Goal: Information Seeking & Learning: Find contact information

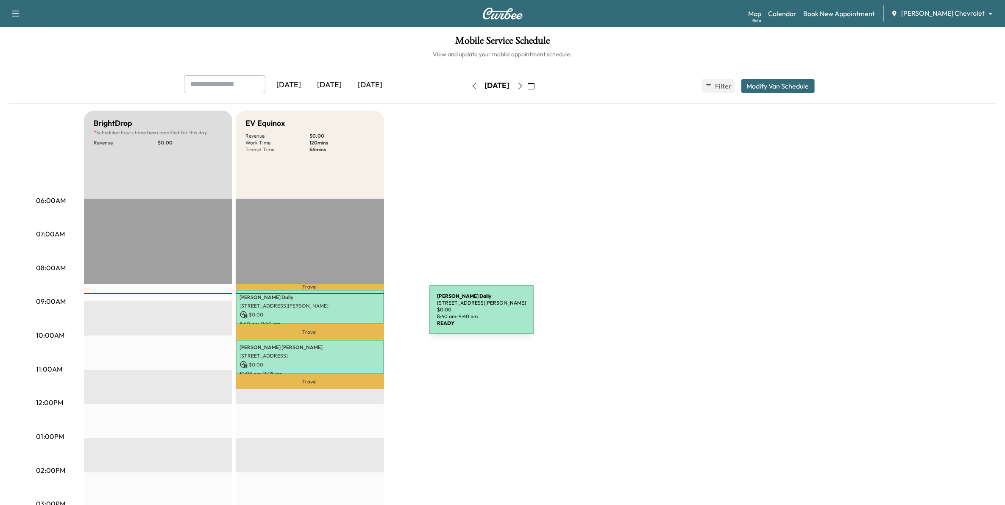
click at [365, 315] on p "$ 0.00" at bounding box center [310, 315] width 140 height 8
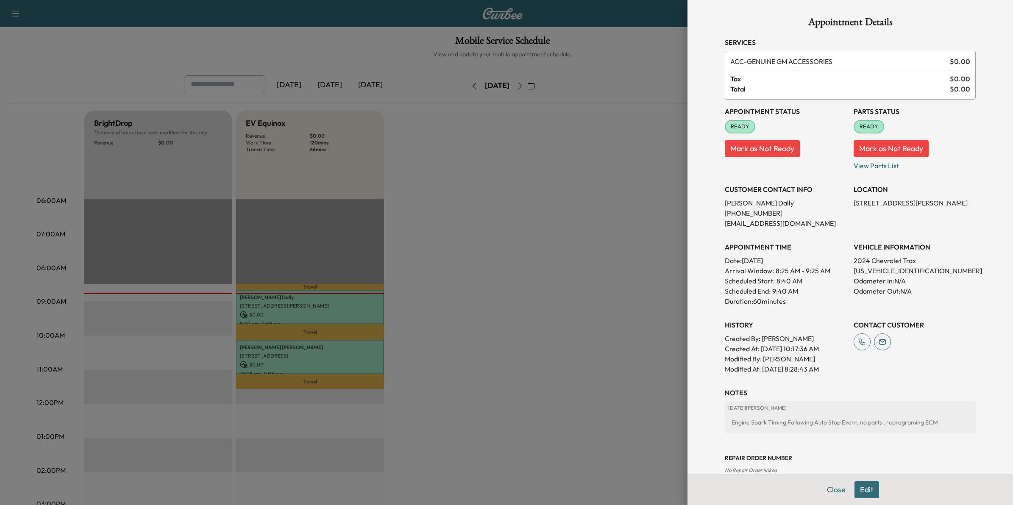
click at [450, 307] on div at bounding box center [506, 252] width 1013 height 505
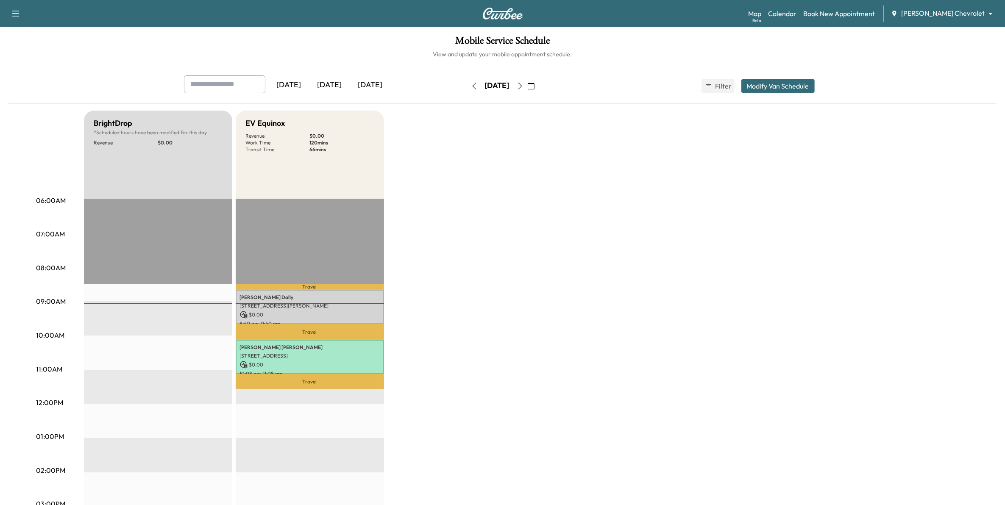
click at [534, 86] on icon "button" at bounding box center [531, 86] width 7 height 7
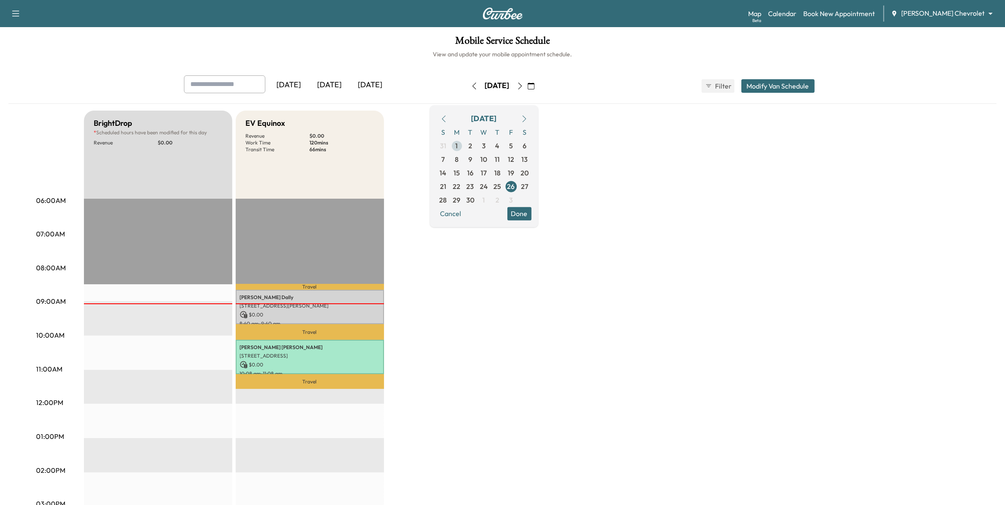
click at [464, 145] on span "1" at bounding box center [457, 146] width 14 height 14
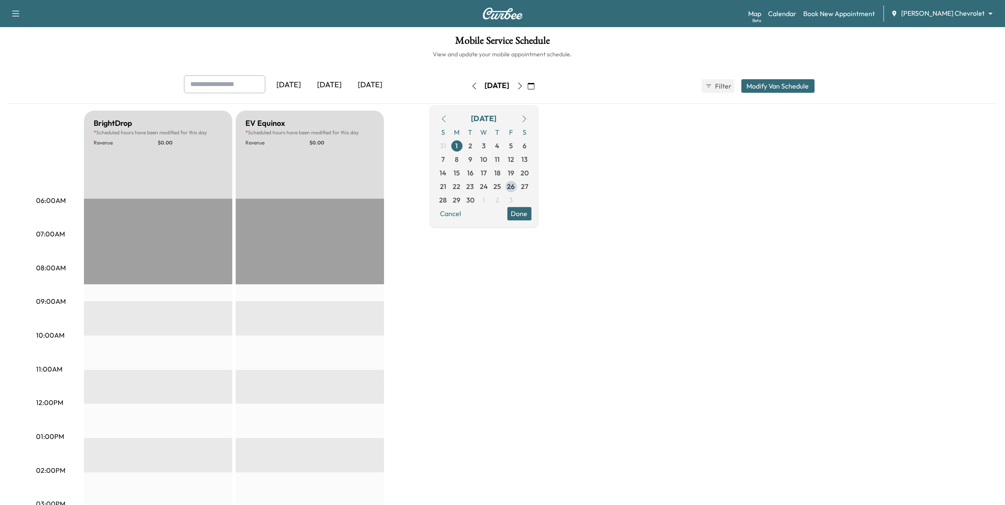
click at [948, 8] on div "Map Beta Calendar Book New Appointment [PERSON_NAME] Chevrolet ******** ​" at bounding box center [873, 14] width 250 height 16
click at [949, 12] on body "Support Log Out Map Beta Calendar Book New Appointment [PERSON_NAME] Chevrolet …" at bounding box center [502, 252] width 1005 height 505
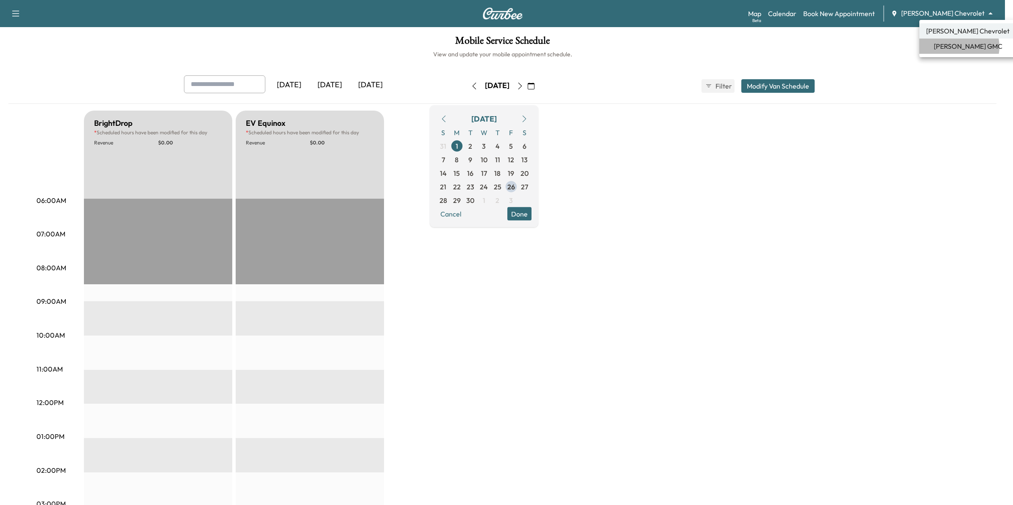
click at [956, 47] on span "[PERSON_NAME] GMC" at bounding box center [967, 46] width 69 height 10
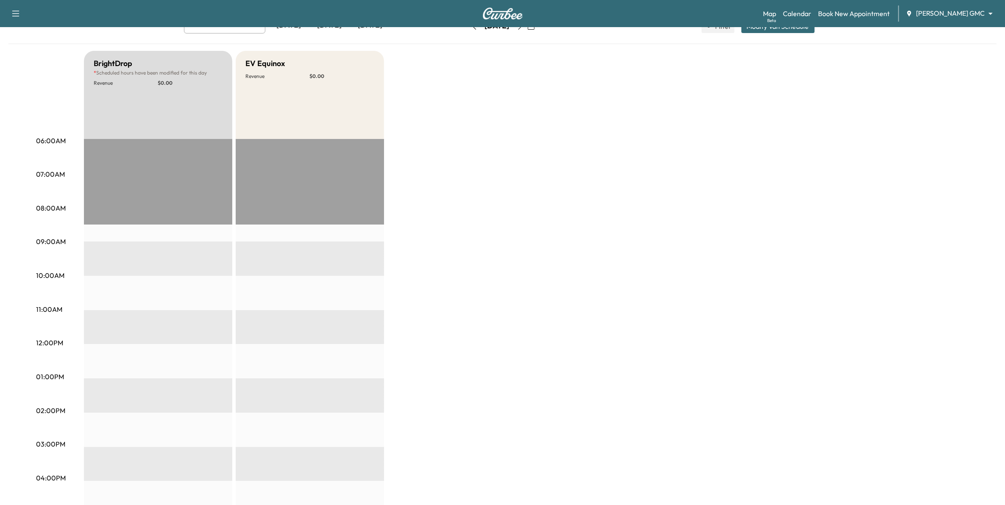
scroll to position [37, 0]
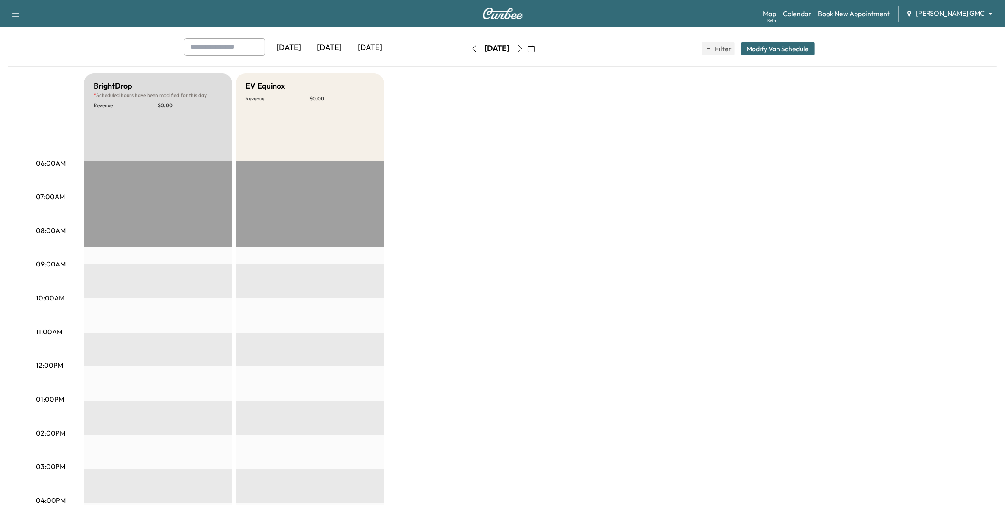
click at [534, 46] on icon "button" at bounding box center [531, 48] width 7 height 7
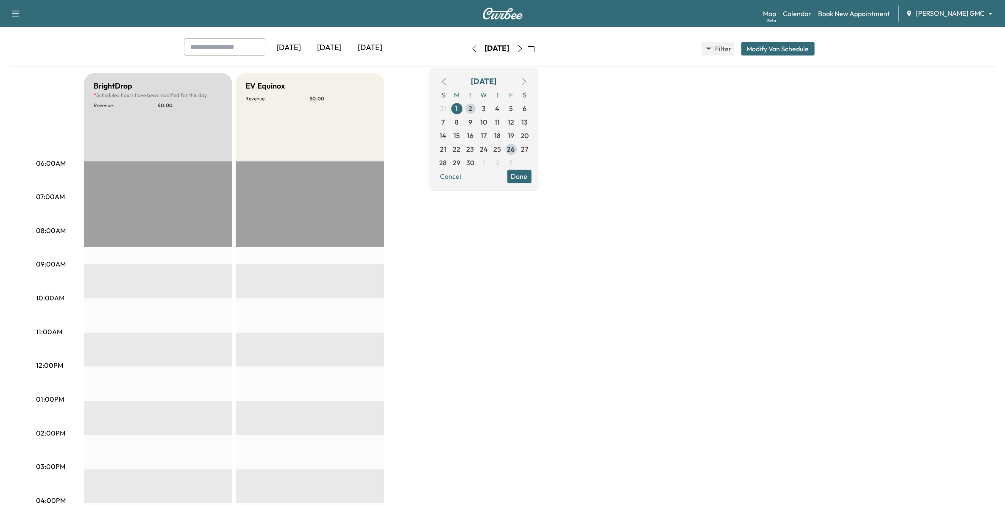
click at [477, 108] on span "2" at bounding box center [471, 109] width 14 height 14
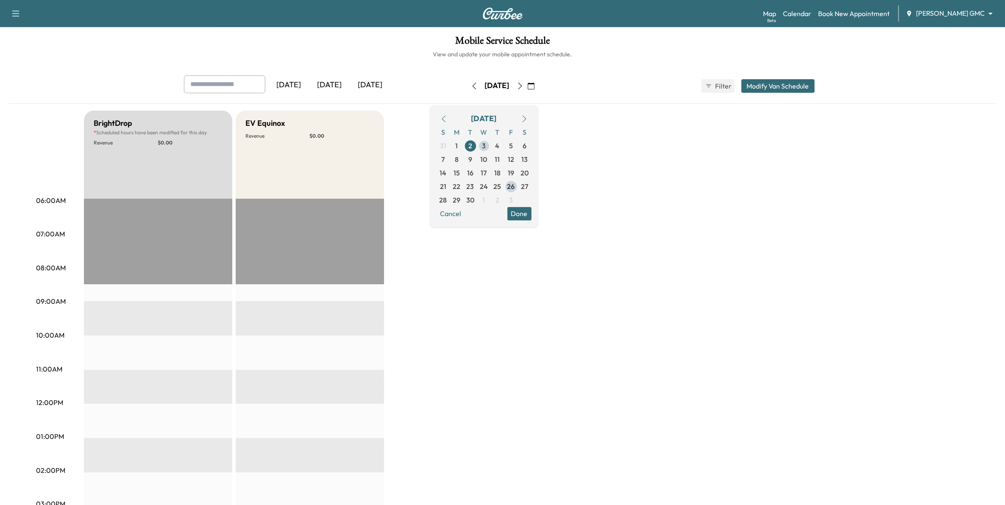
click at [486, 148] on span "3" at bounding box center [484, 146] width 4 height 10
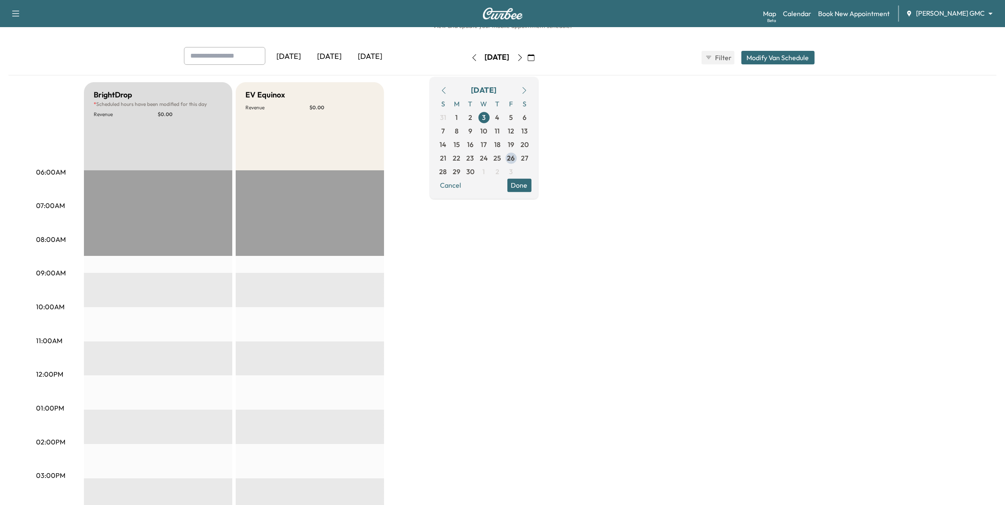
scroll to position [53, 0]
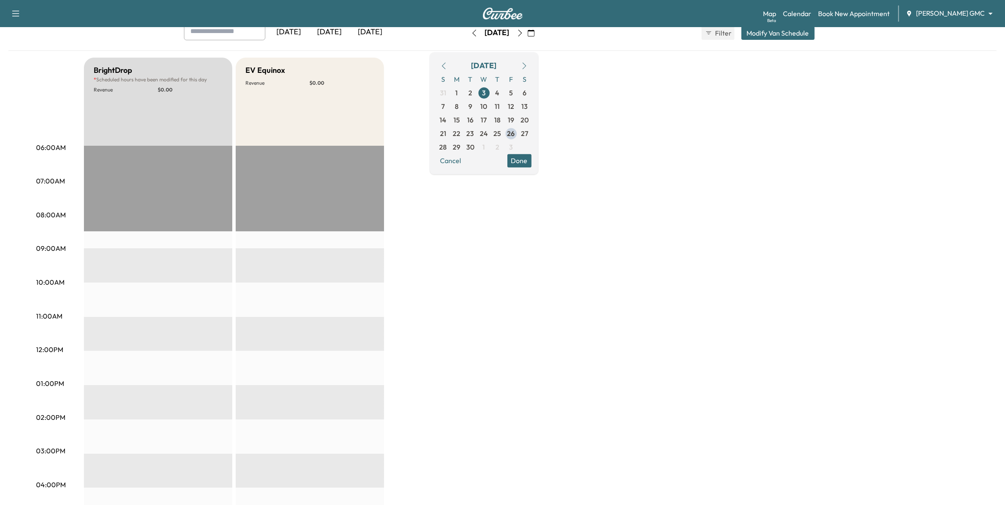
click at [945, 13] on body "Support Log Out Map Beta Calendar Book New Appointment [PERSON_NAME] GMC ******…" at bounding box center [502, 199] width 1005 height 505
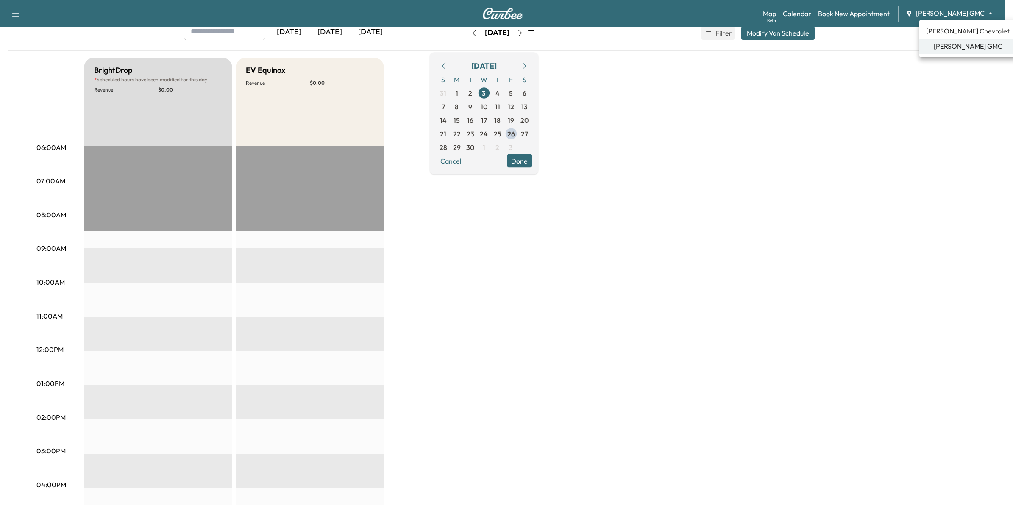
click at [944, 30] on span "[PERSON_NAME] Chevrolet" at bounding box center [967, 31] width 83 height 10
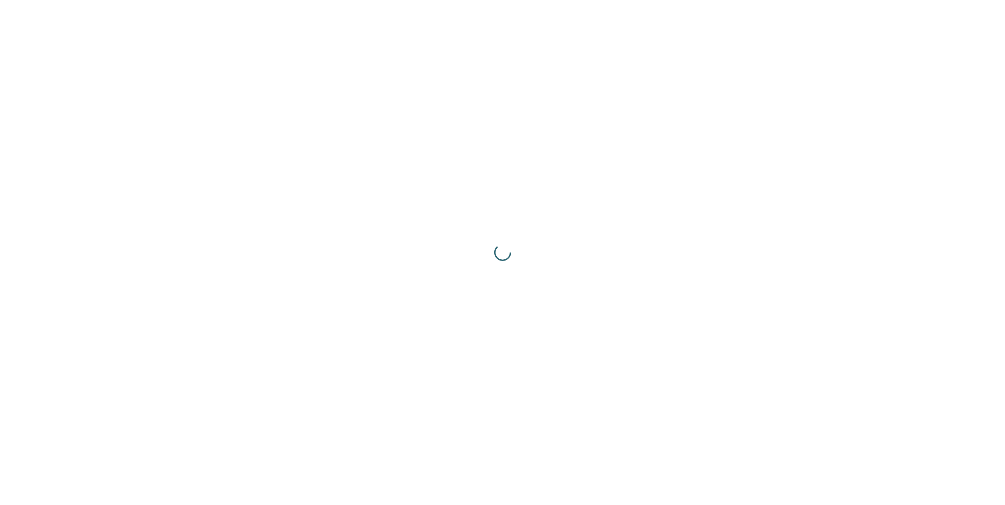
scroll to position [0, 0]
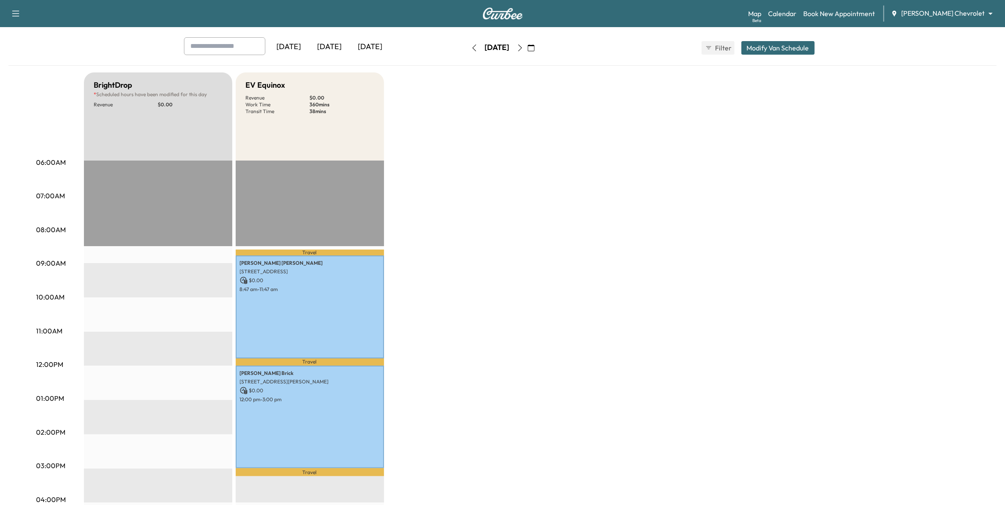
scroll to position [37, 0]
click at [467, 47] on button "button" at bounding box center [474, 49] width 14 height 14
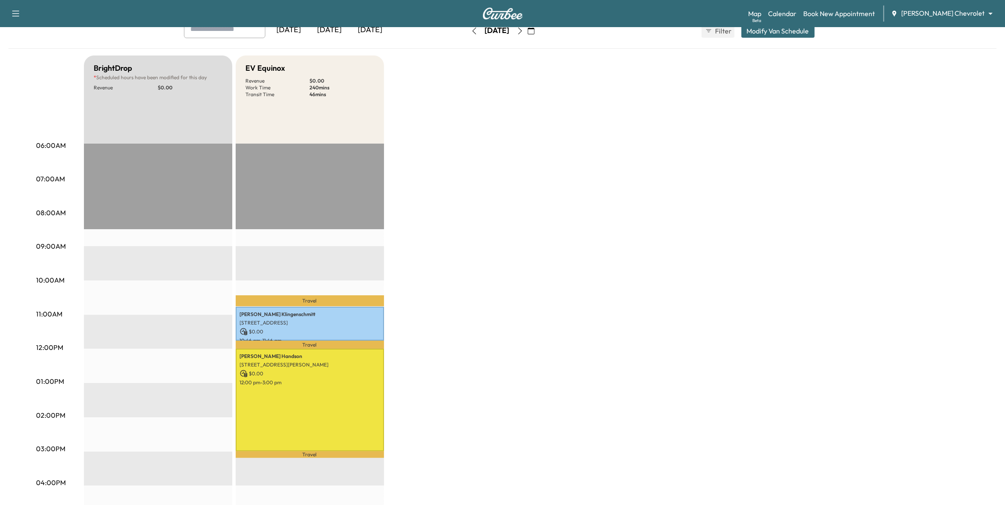
scroll to position [53, 0]
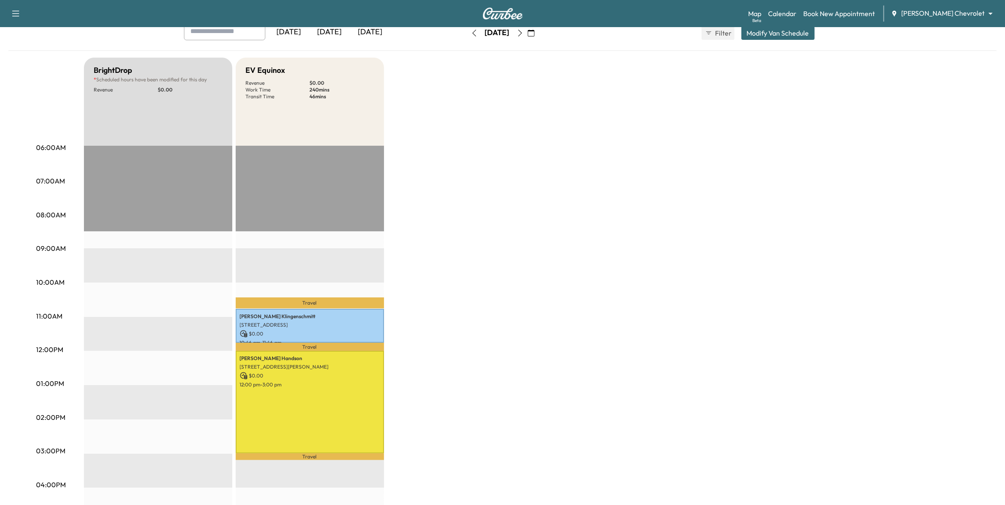
click at [527, 39] on button "button" at bounding box center [520, 33] width 14 height 14
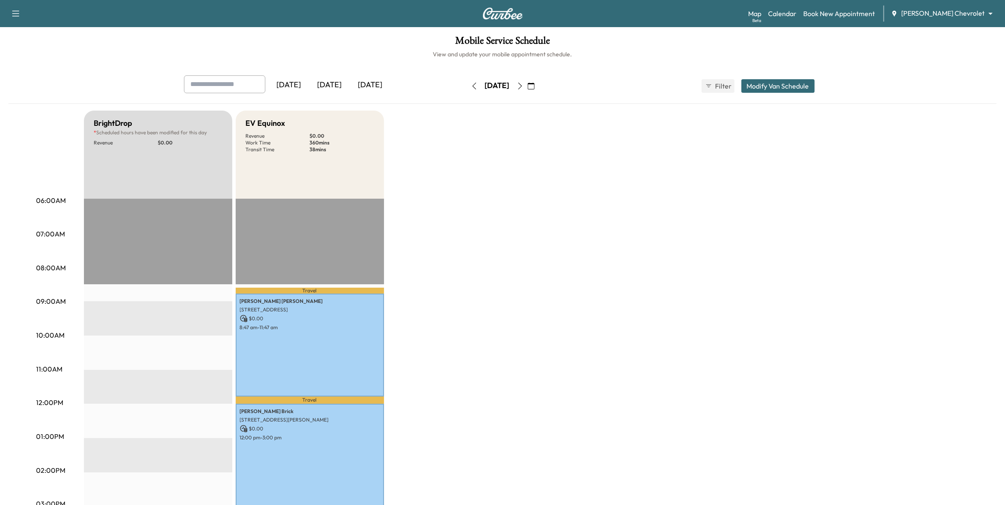
click at [523, 85] on icon "button" at bounding box center [520, 86] width 7 height 7
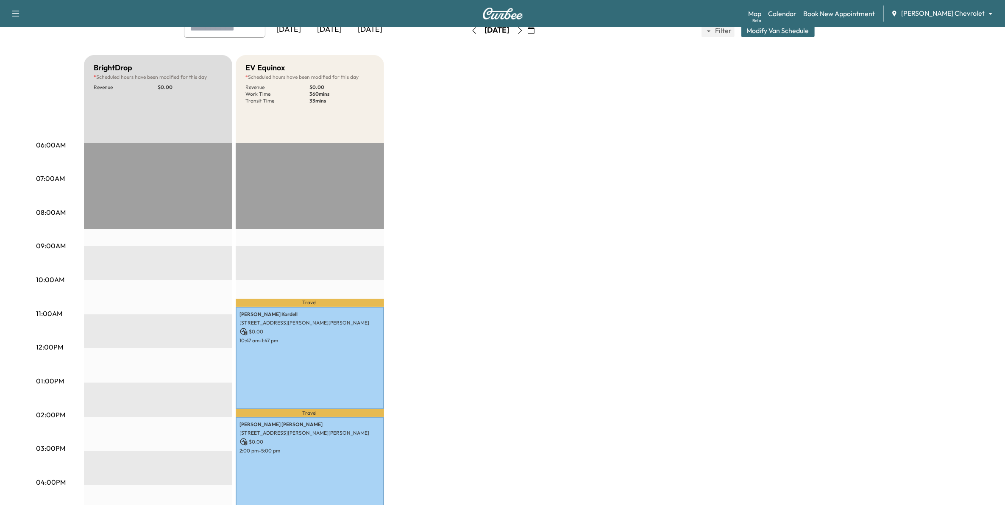
scroll to position [53, 0]
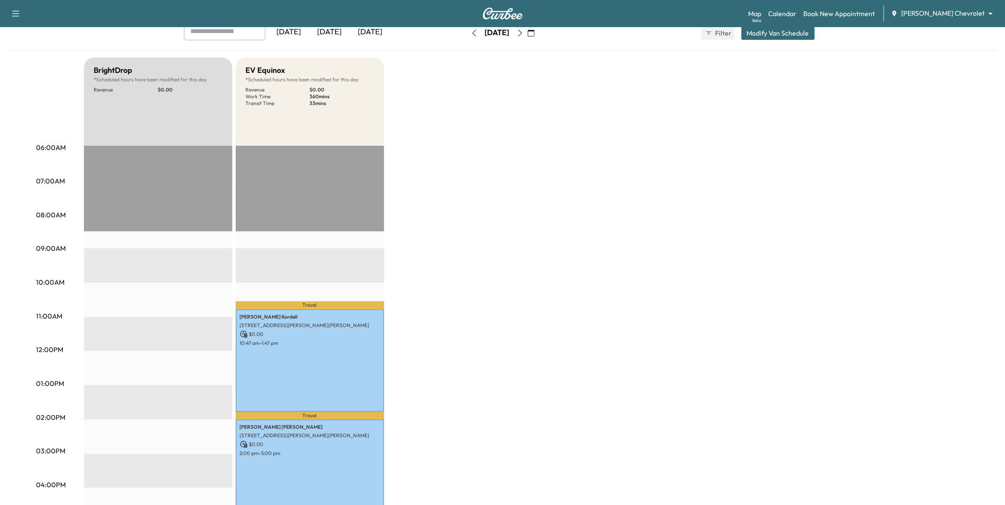
click at [523, 34] on icon "button" at bounding box center [520, 33] width 7 height 7
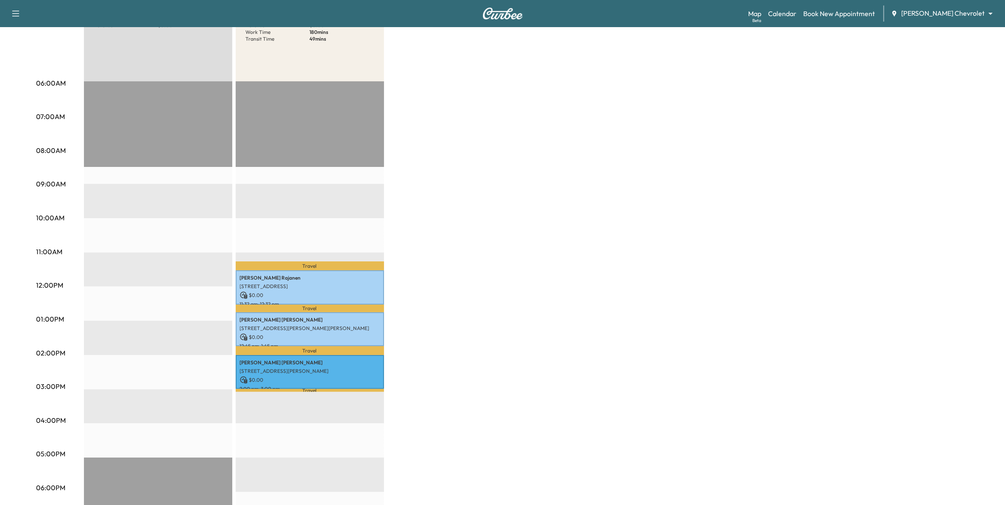
scroll to position [53, 0]
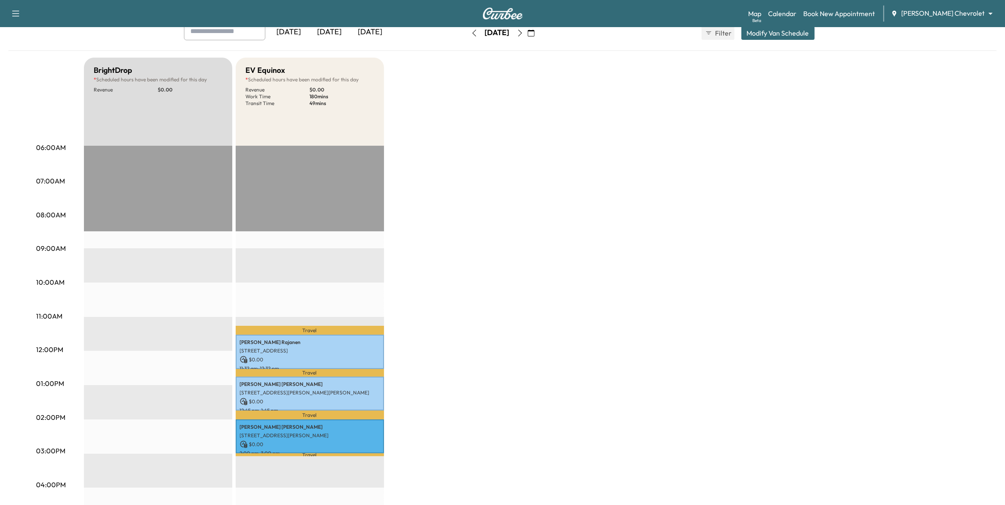
click at [523, 35] on icon "button" at bounding box center [520, 33] width 7 height 7
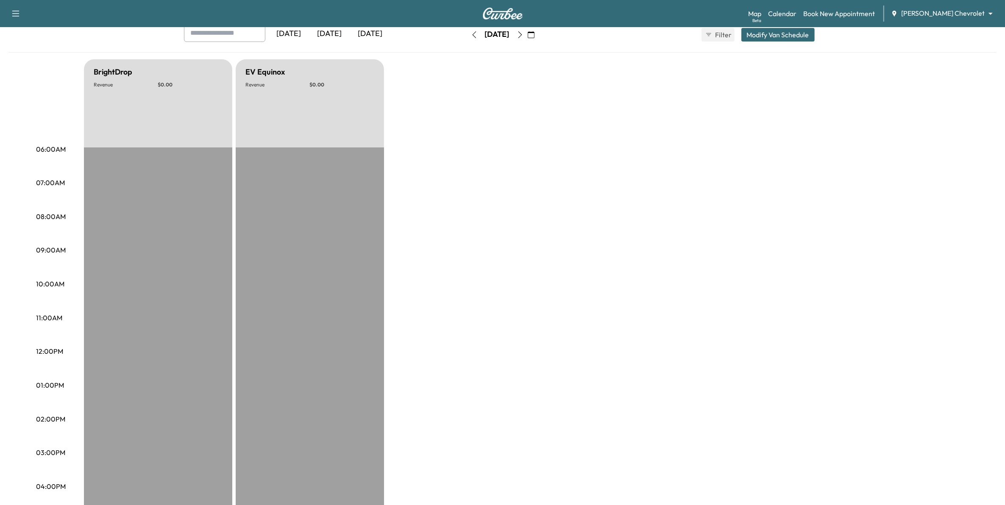
scroll to position [53, 0]
click at [523, 35] on icon "button" at bounding box center [520, 33] width 7 height 7
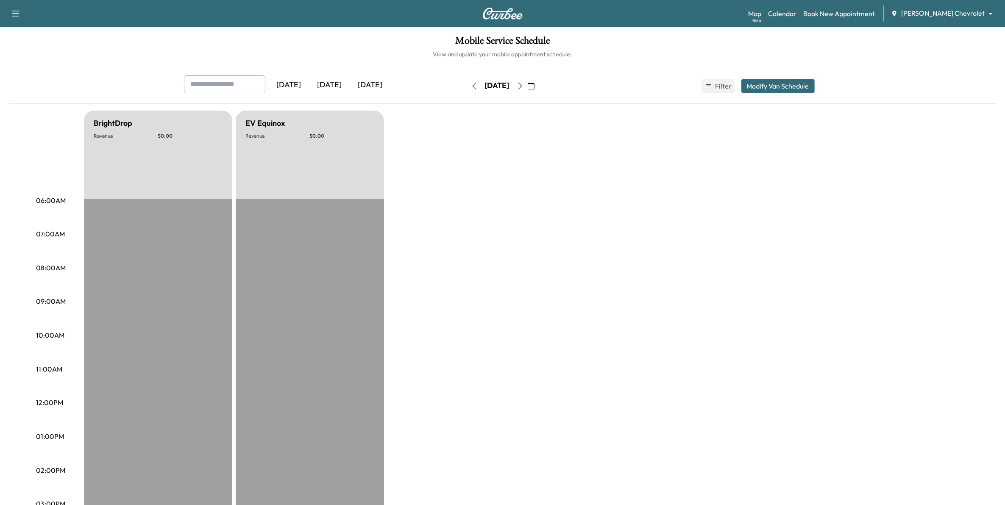
click at [522, 85] on icon "button" at bounding box center [520, 86] width 4 height 7
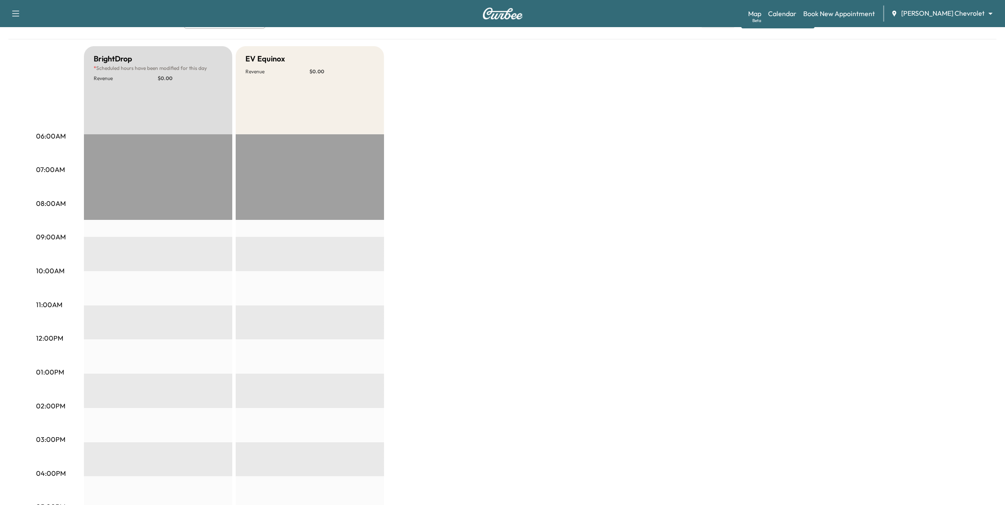
scroll to position [53, 0]
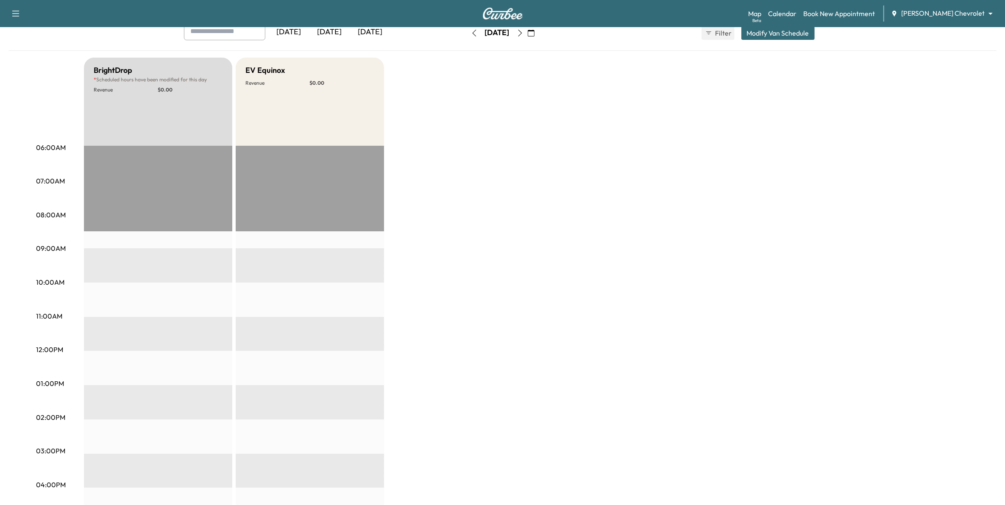
click at [937, 8] on div "Map Beta Calendar Book New Appointment [PERSON_NAME] Chevrolet ******** ​" at bounding box center [873, 14] width 250 height 16
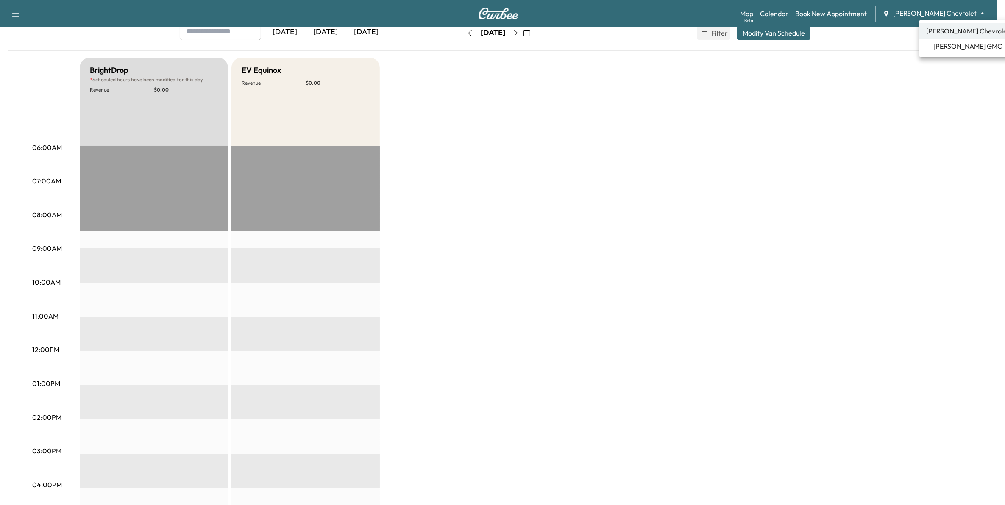
click at [939, 11] on body "Support Log Out Map Beta Calendar Book New Appointment [PERSON_NAME] Chevrolet …" at bounding box center [502, 199] width 1005 height 505
click at [958, 42] on span "[PERSON_NAME] GMC" at bounding box center [967, 46] width 69 height 10
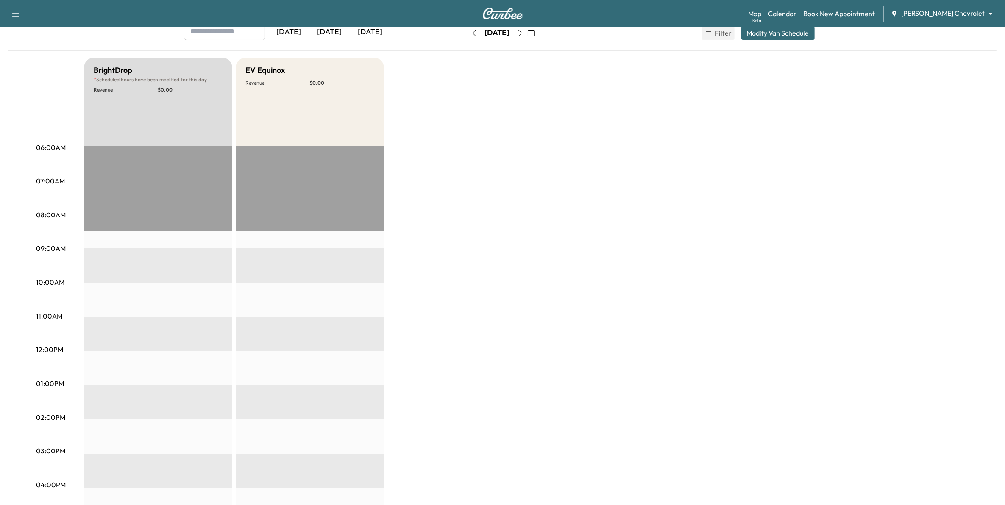
scroll to position [0, 0]
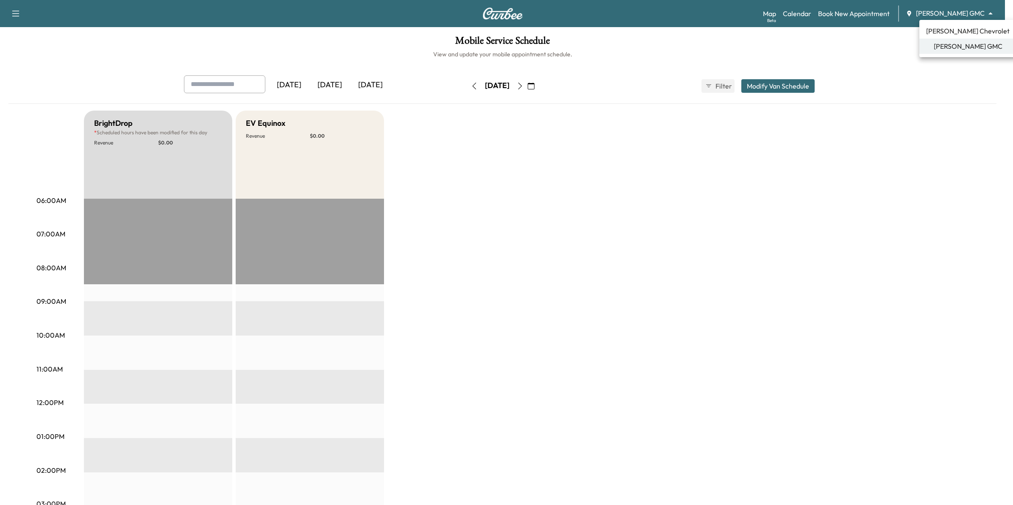
click at [937, 11] on body "Support Log Out Map Beta Calendar Book New Appointment [PERSON_NAME] GMC ******…" at bounding box center [506, 252] width 1013 height 505
click at [942, 30] on span "[PERSON_NAME] Chevrolet" at bounding box center [967, 31] width 83 height 10
click at [523, 84] on icon "button" at bounding box center [520, 86] width 7 height 7
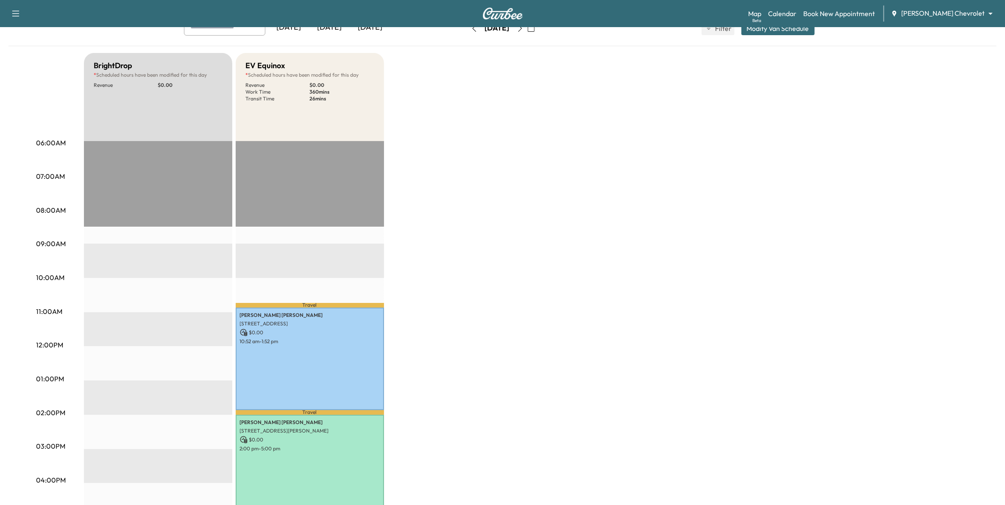
scroll to position [53, 0]
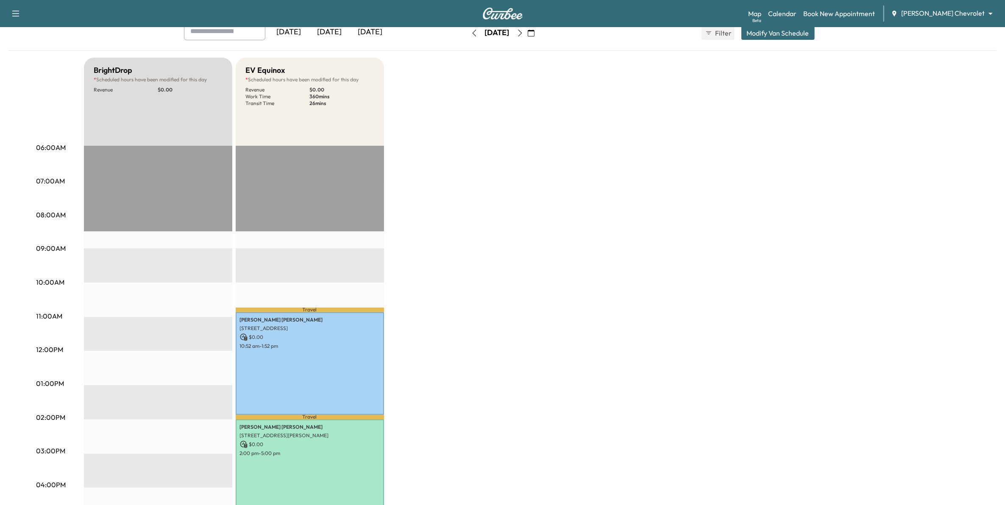
click at [523, 34] on icon "button" at bounding box center [520, 33] width 7 height 7
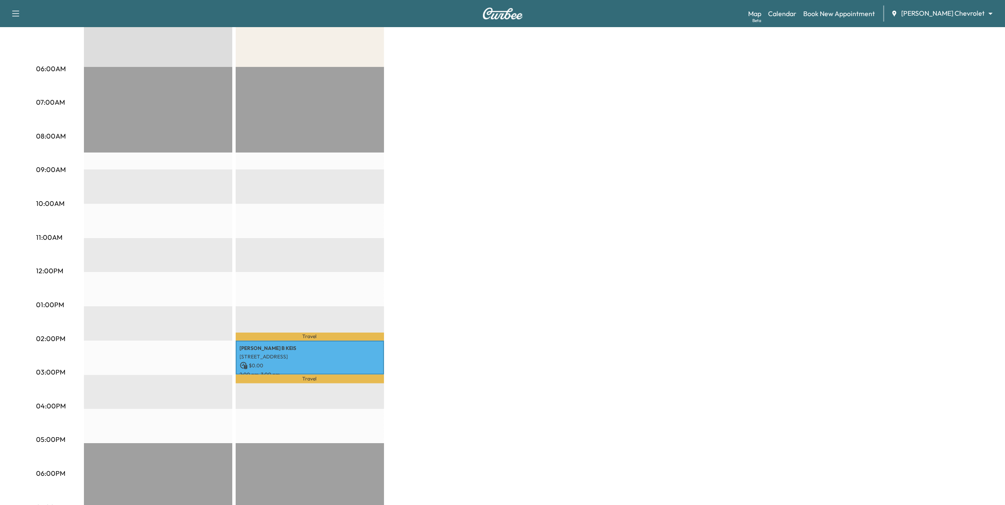
scroll to position [37, 0]
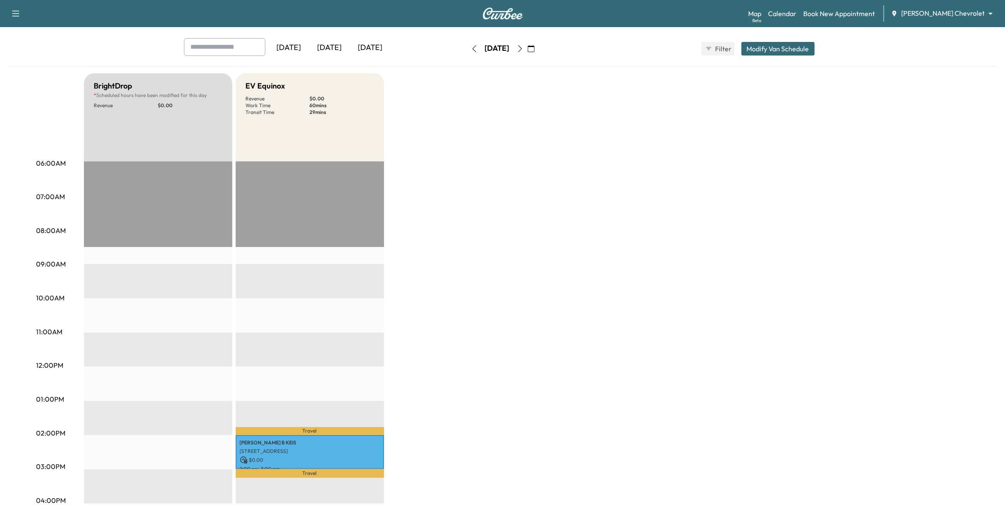
click at [950, 17] on body "Support Log Out Map Beta Calendar Book New Appointment [PERSON_NAME] Chevrolet …" at bounding box center [502, 215] width 1005 height 505
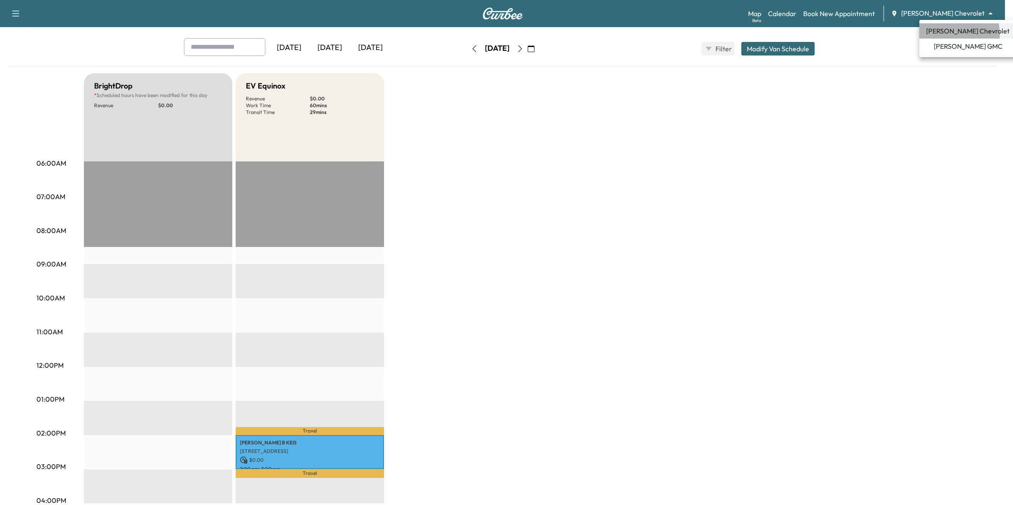
click at [944, 35] on span "[PERSON_NAME] Chevrolet" at bounding box center [967, 31] width 83 height 10
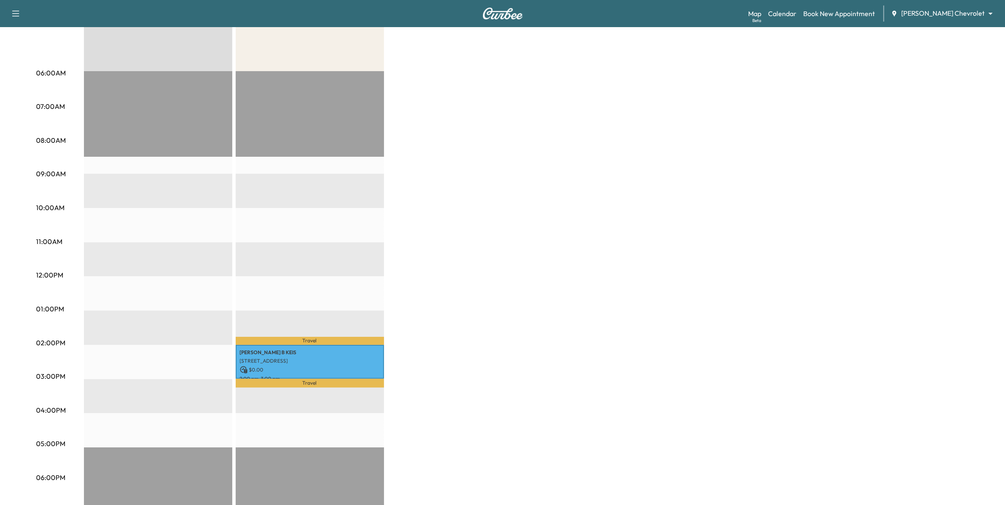
scroll to position [0, 0]
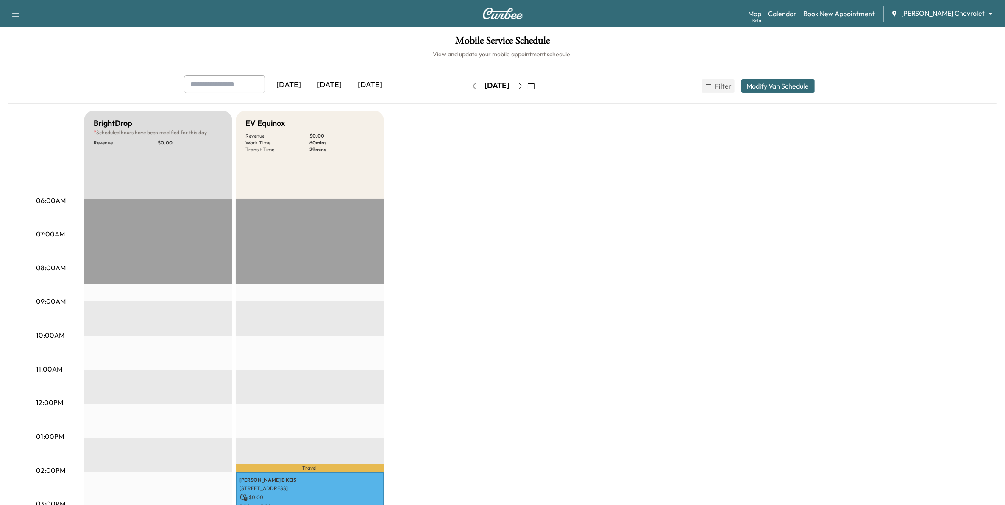
click at [329, 84] on div "[DATE]" at bounding box center [329, 84] width 41 height 19
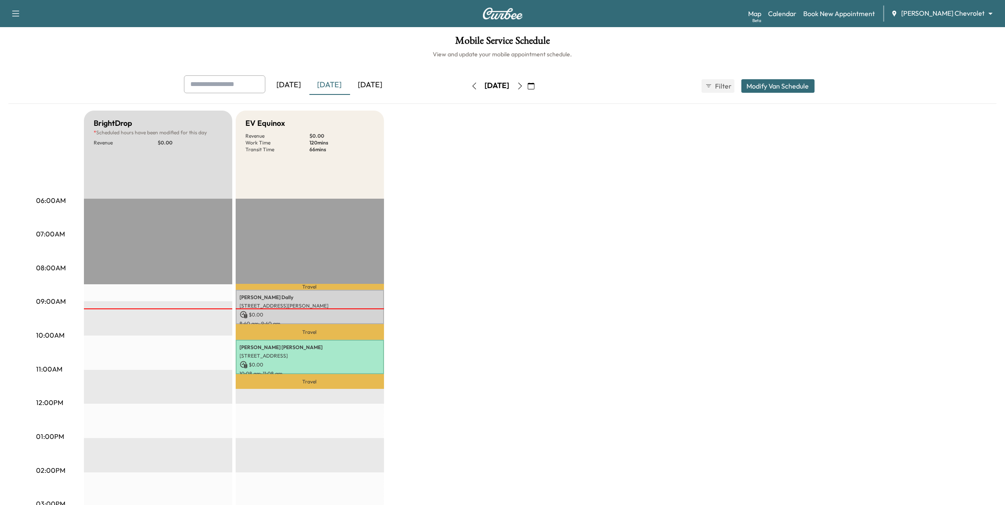
click at [522, 85] on icon "button" at bounding box center [520, 86] width 4 height 7
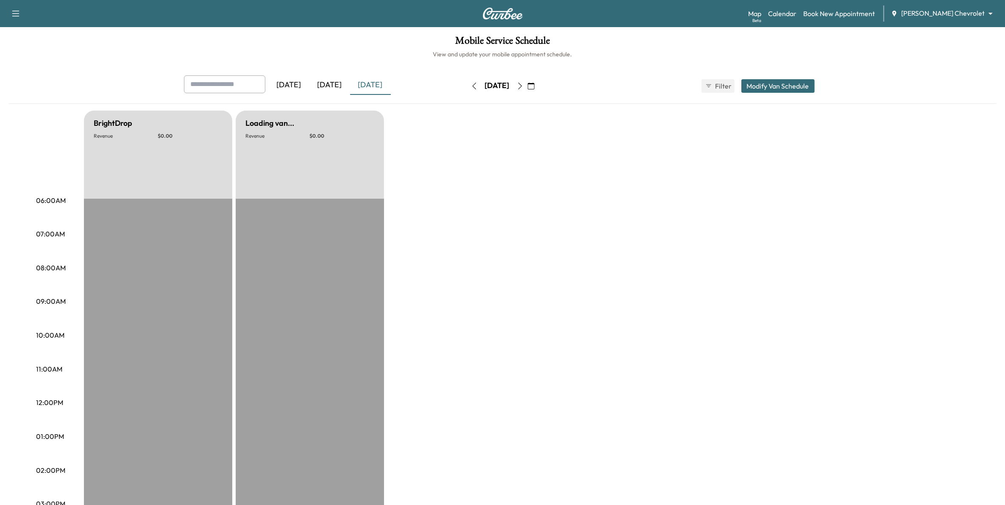
click at [523, 85] on icon "button" at bounding box center [520, 86] width 7 height 7
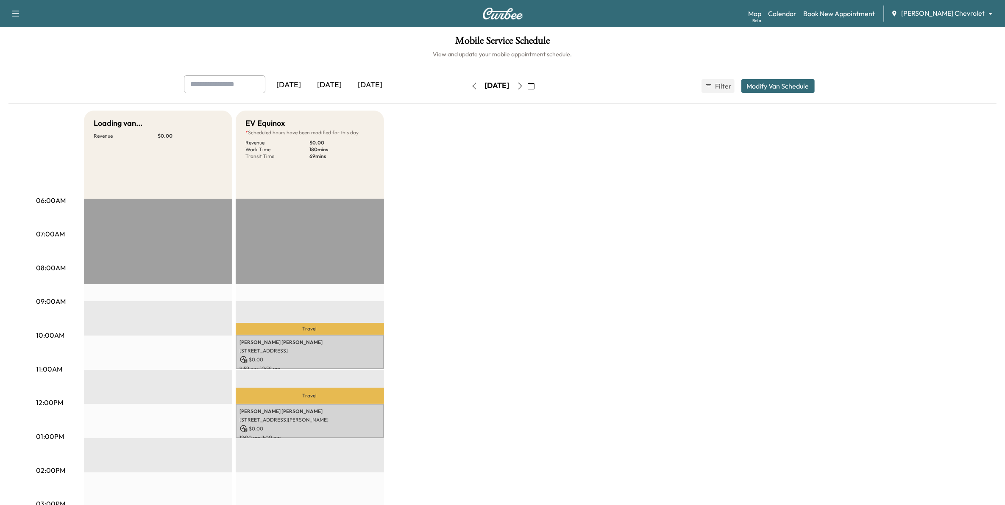
click at [523, 85] on icon "button" at bounding box center [520, 86] width 7 height 7
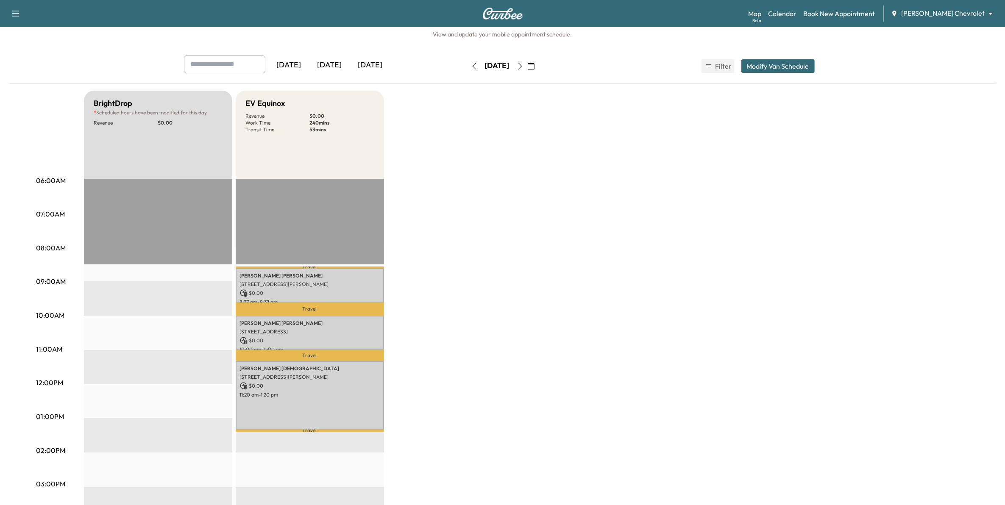
scroll to position [53, 0]
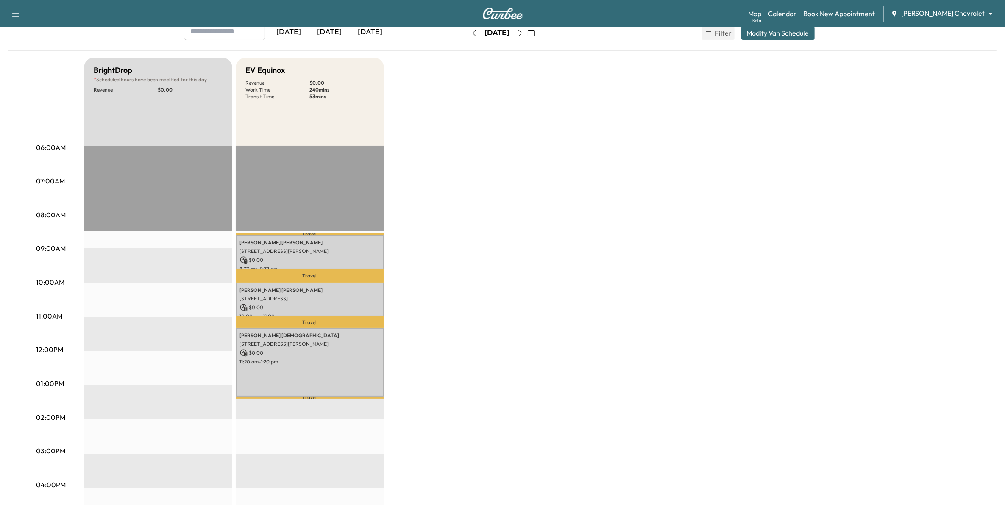
click at [340, 33] on div "[DATE]" at bounding box center [329, 31] width 41 height 19
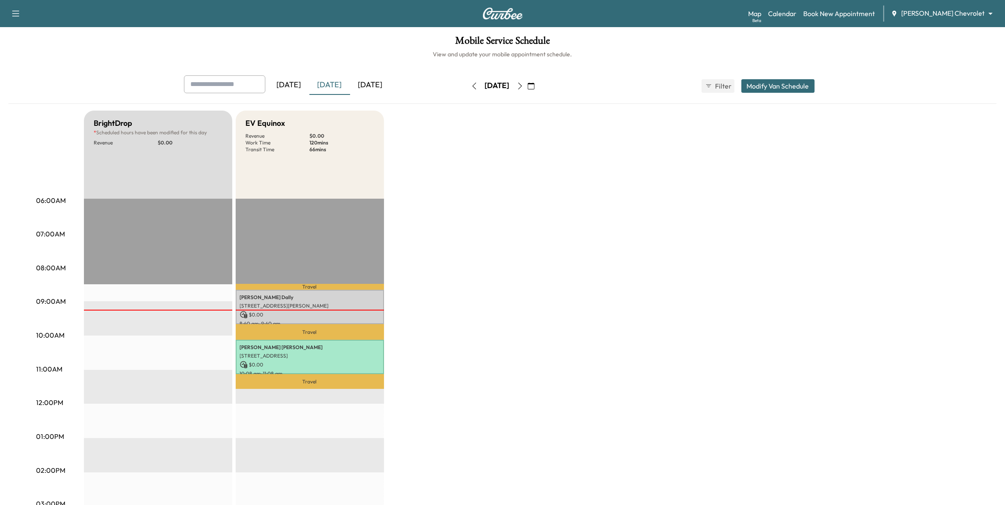
click at [538, 82] on button "button" at bounding box center [531, 86] width 14 height 14
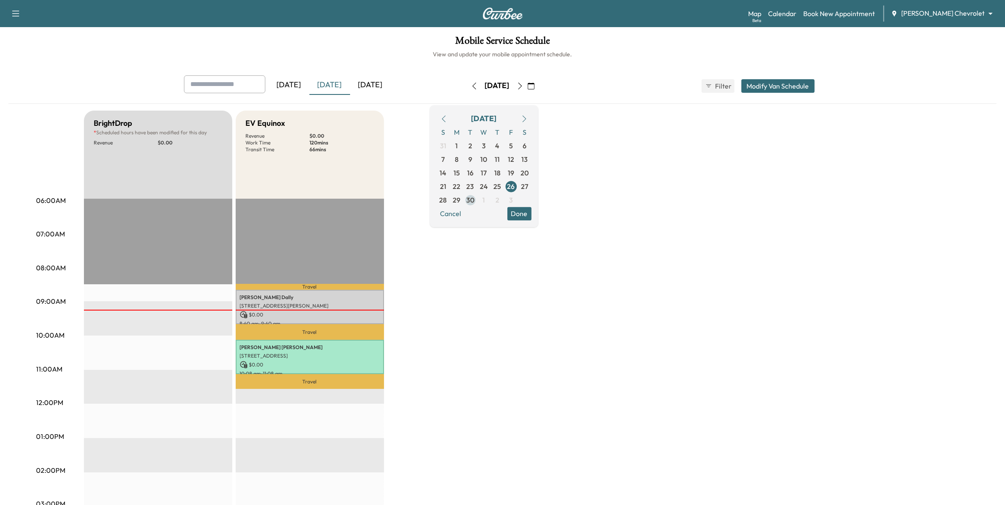
click at [474, 203] on span "30" at bounding box center [470, 200] width 8 height 10
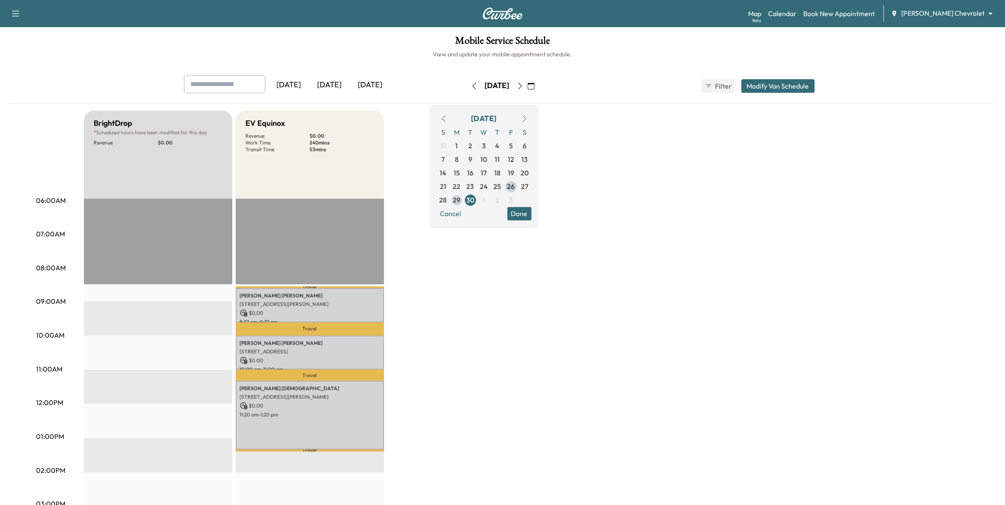
click at [464, 199] on span "29" at bounding box center [457, 200] width 14 height 14
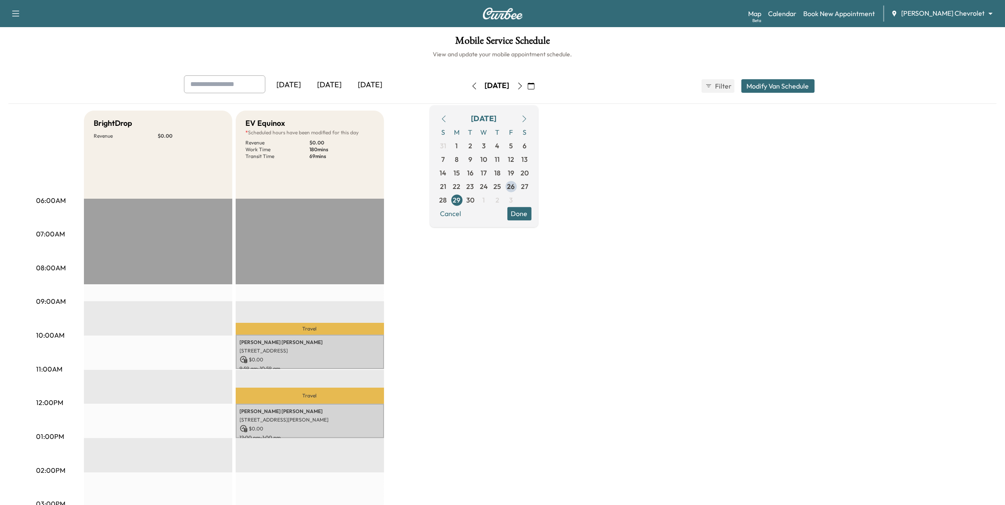
click at [333, 91] on div "[DATE]" at bounding box center [329, 84] width 41 height 19
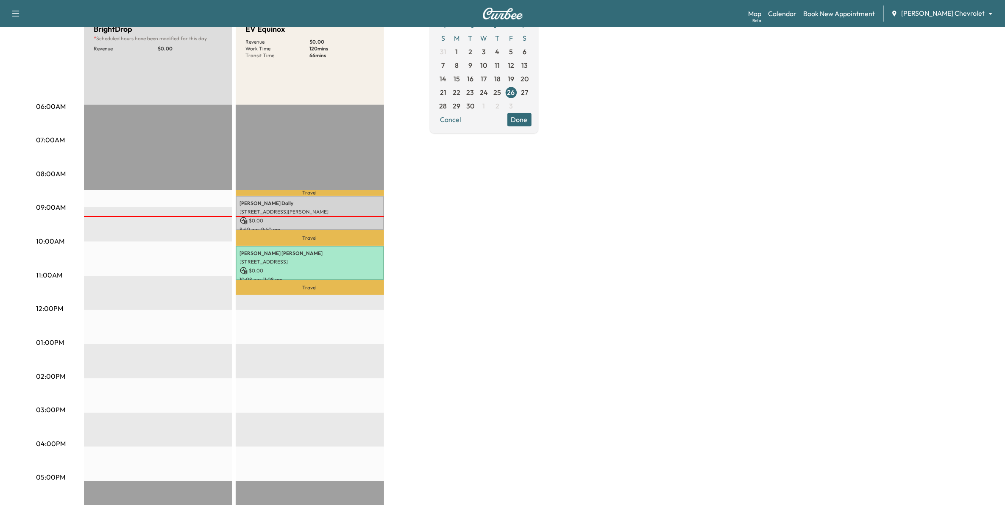
scroll to position [106, 0]
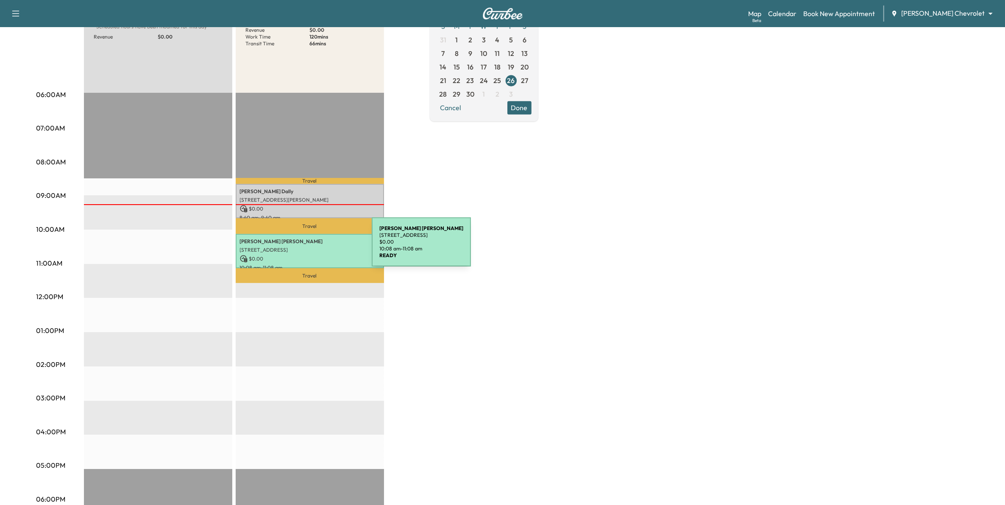
click at [308, 247] on p "[STREET_ADDRESS]" at bounding box center [310, 250] width 140 height 7
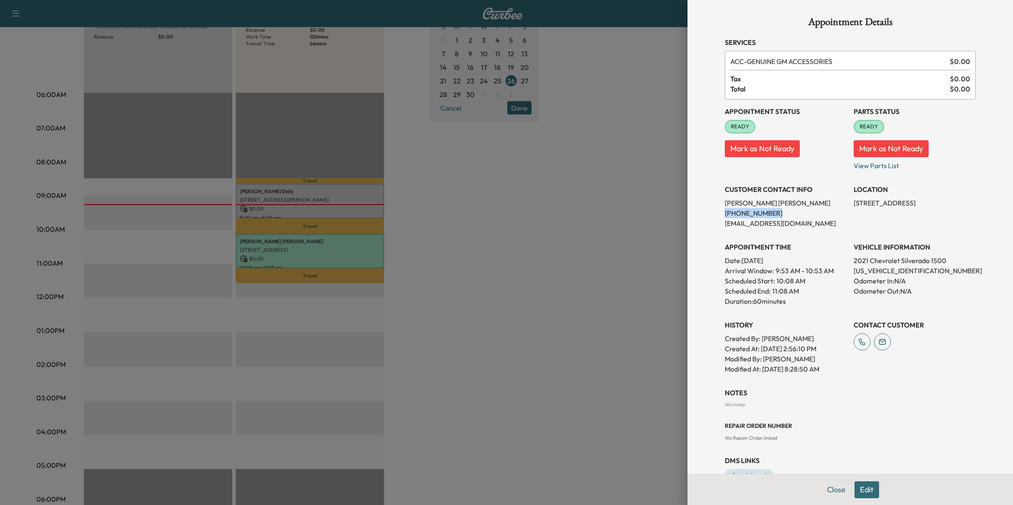
drag, startPoint x: 753, startPoint y: 216, endPoint x: 699, endPoint y: 217, distance: 54.2
click at [699, 217] on div "Appointment Details Services ACC - GENUINE GM ACCESSORIES $ 0.00 Tax $ 0.00 Tot…" at bounding box center [849, 252] width 325 height 505
drag, startPoint x: 699, startPoint y: 217, endPoint x: 725, endPoint y: 213, distance: 25.6
copy p "[PHONE_NUMBER]"
drag, startPoint x: 747, startPoint y: 210, endPoint x: 736, endPoint y: 239, distance: 31.2
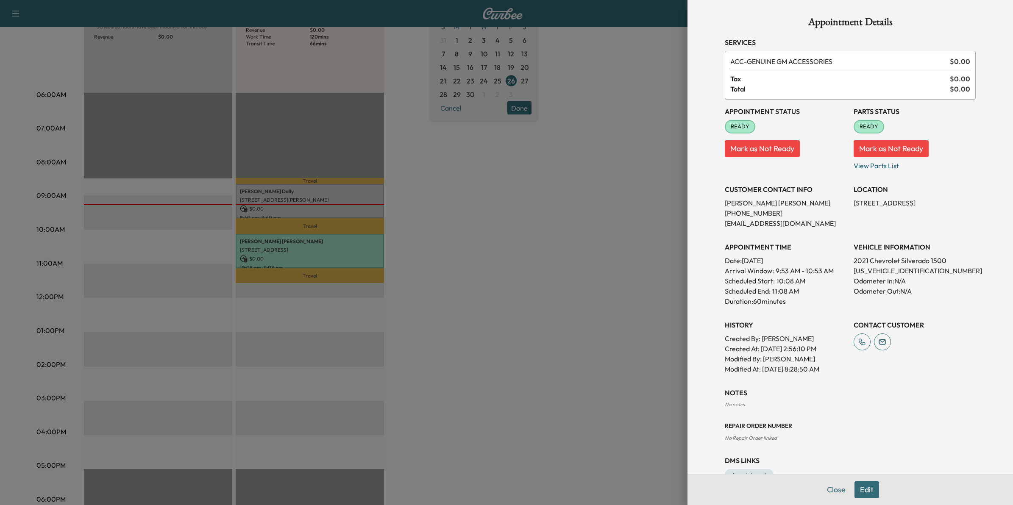
click at [733, 242] on h3 "APPOINTMENT TIME" at bounding box center [786, 247] width 122 height 10
drag, startPoint x: 767, startPoint y: 210, endPoint x: 706, endPoint y: 218, distance: 61.1
click at [714, 218] on div "Appointment Details Services ACC - GENUINE GM ACCESSORIES $ 0.00 Tax $ 0.00 Tot…" at bounding box center [849, 249] width 271 height 498
drag, startPoint x: 706, startPoint y: 218, endPoint x: 722, endPoint y: 212, distance: 16.4
copy p "[PHONE_NUMBER]"
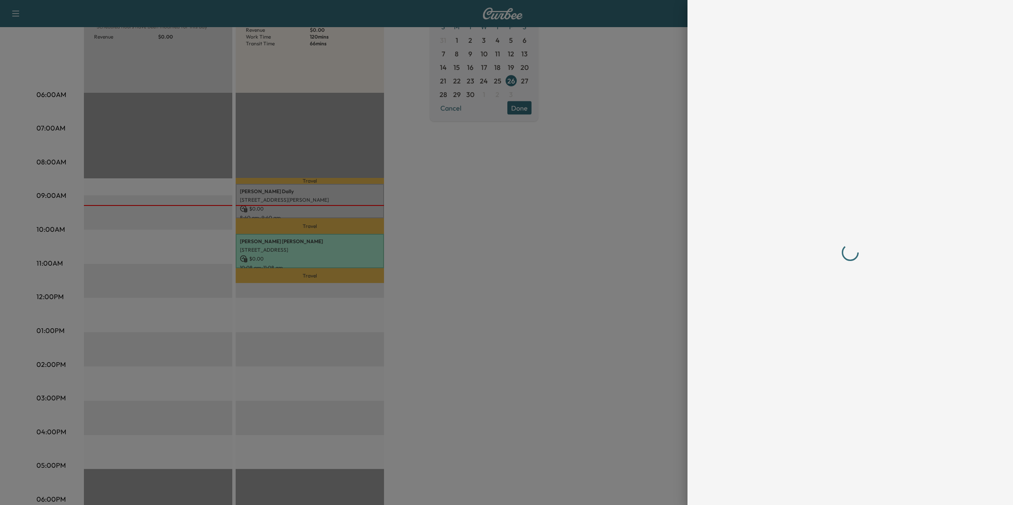
click at [542, 362] on div at bounding box center [506, 252] width 1013 height 505
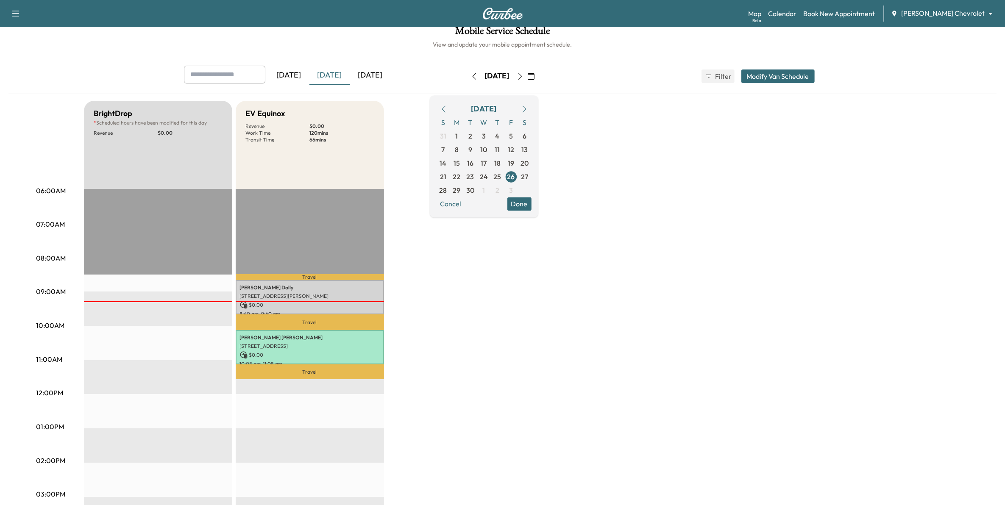
scroll to position [0, 0]
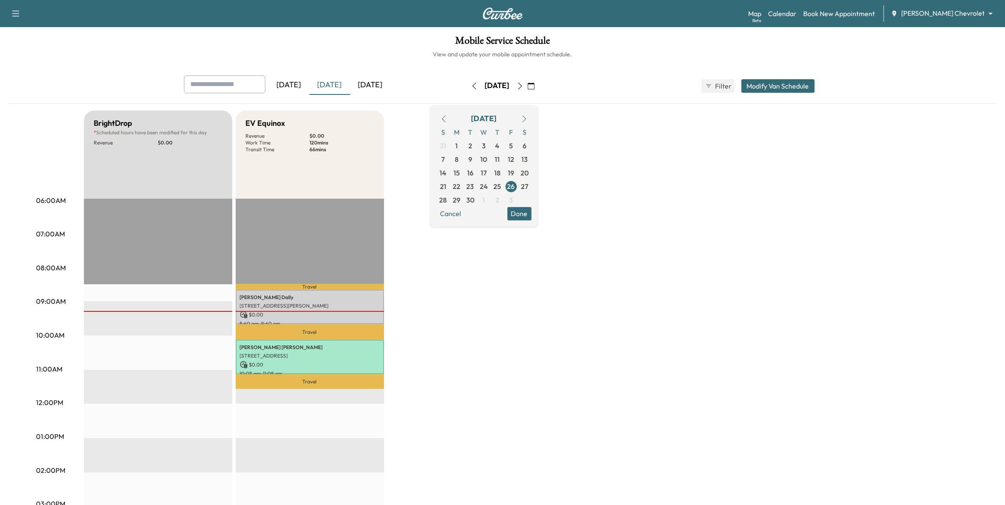
click at [523, 83] on icon "button" at bounding box center [520, 86] width 7 height 7
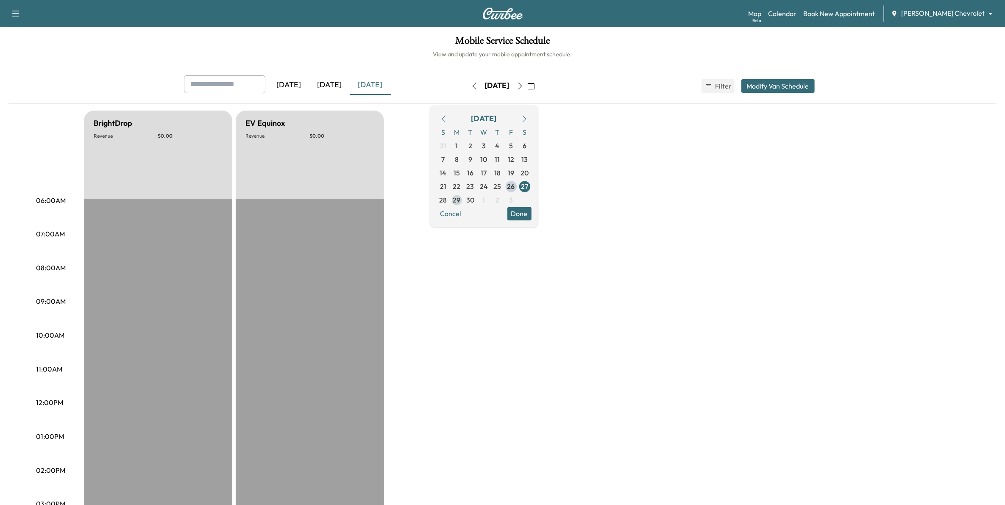
click at [464, 201] on span "29" at bounding box center [457, 200] width 14 height 14
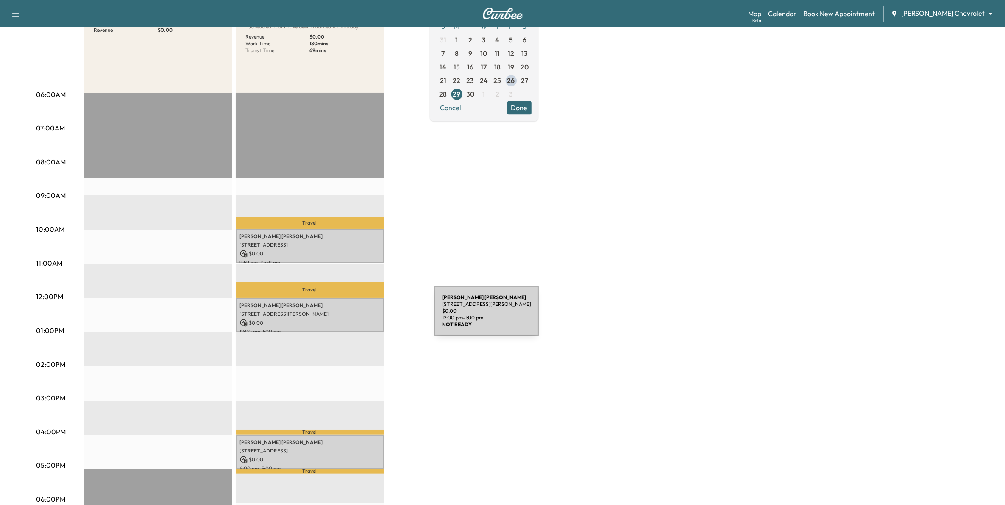
scroll to position [212, 0]
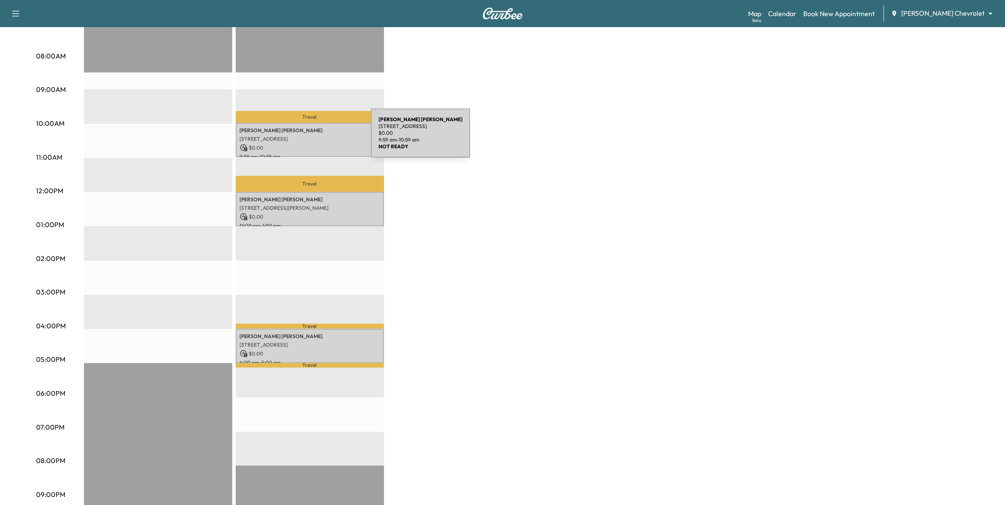
click at [307, 138] on p "[STREET_ADDRESS]" at bounding box center [310, 139] width 140 height 7
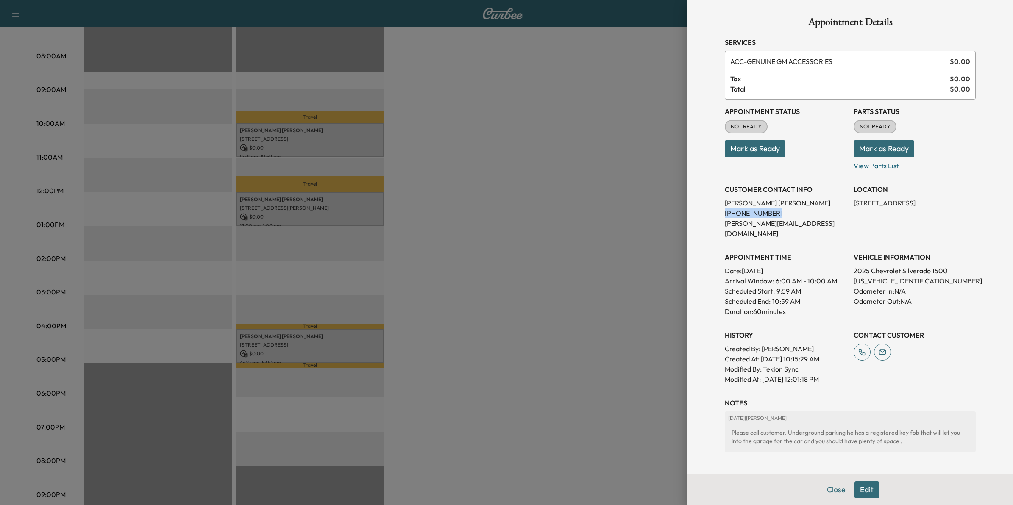
drag, startPoint x: 770, startPoint y: 214, endPoint x: 716, endPoint y: 216, distance: 53.8
click at [716, 216] on div "Appointment Details Services ACC - GENUINE GM ACCESSORIES $ 0.00 Tax $ 0.00 Tot…" at bounding box center [849, 274] width 271 height 549
drag, startPoint x: 716, startPoint y: 216, endPoint x: 724, endPoint y: 214, distance: 7.9
copy p "[PHONE_NUMBER]"
drag, startPoint x: 541, startPoint y: 340, endPoint x: 534, endPoint y: 336, distance: 8.0
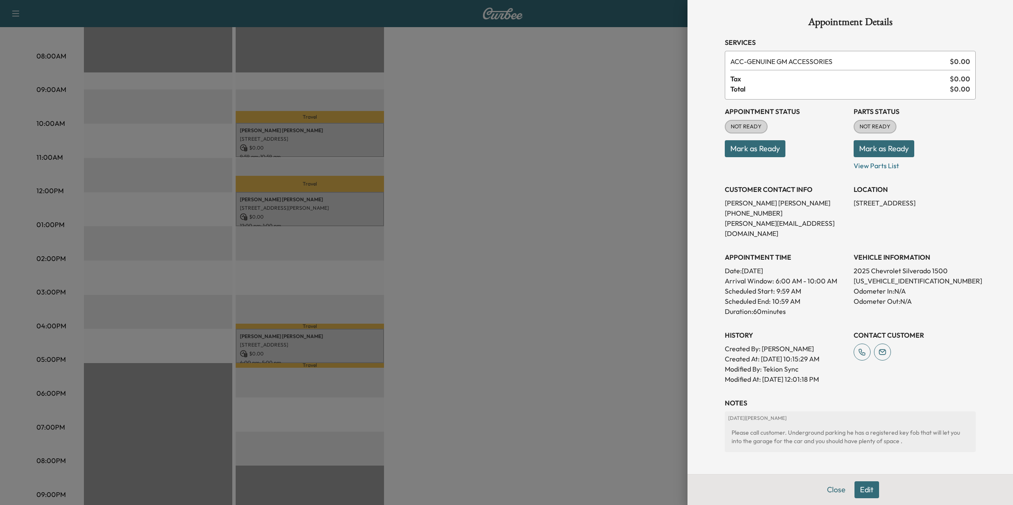
click at [541, 340] on div at bounding box center [506, 252] width 1013 height 505
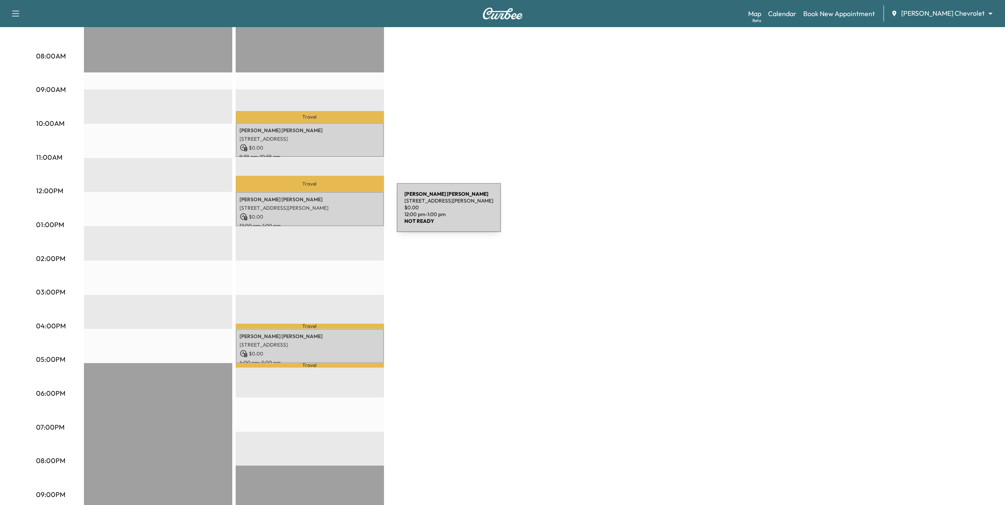
click at [328, 208] on div "[PERSON_NAME] [STREET_ADDRESS][PERSON_NAME] $ 0.00 12:00 pm - 1:00 pm" at bounding box center [310, 209] width 148 height 34
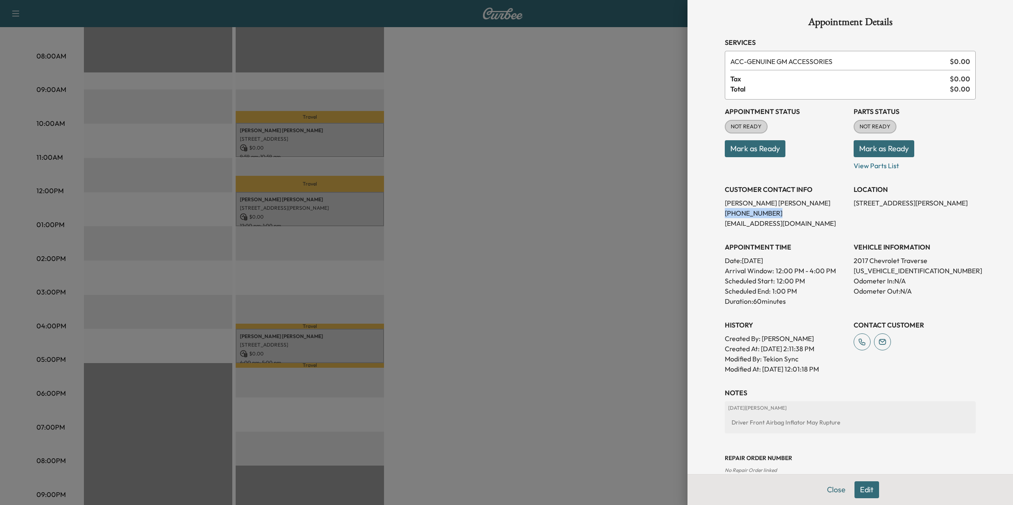
drag, startPoint x: 773, startPoint y: 214, endPoint x: 712, endPoint y: 216, distance: 61.1
click at [714, 216] on div "Appointment Details Services ACC - GENUINE GM ACCESSORIES $ 0.00 Tax $ 0.00 Tot…" at bounding box center [849, 265] width 271 height 530
drag, startPoint x: 712, startPoint y: 216, endPoint x: 721, endPoint y: 212, distance: 9.5
copy p "[PHONE_NUMBER]"
click at [651, 306] on div at bounding box center [506, 252] width 1013 height 505
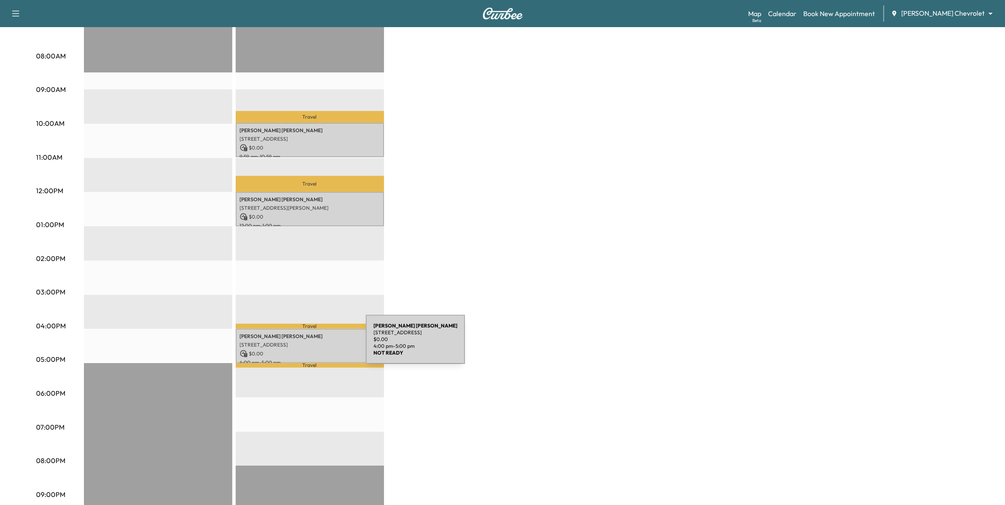
click at [302, 350] on p "$ 0.00" at bounding box center [310, 354] width 140 height 8
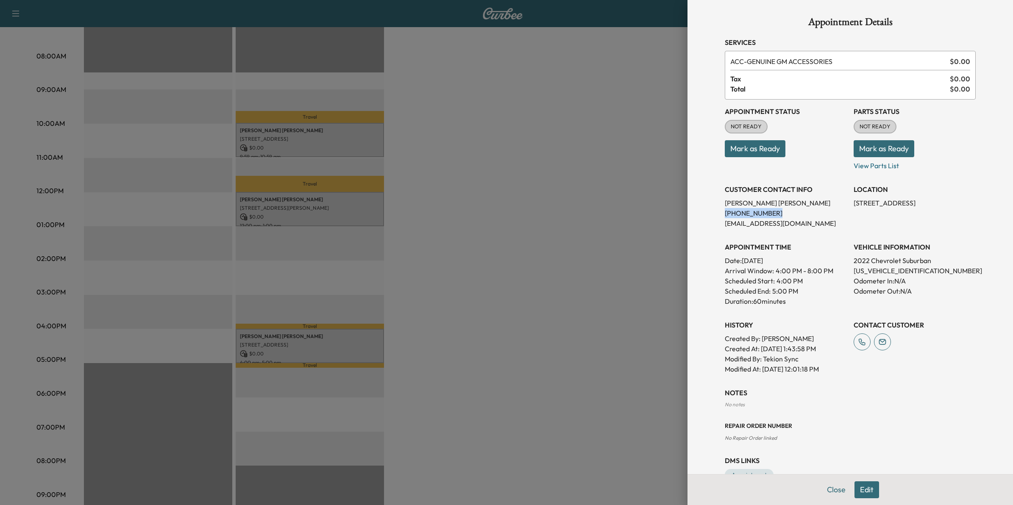
drag, startPoint x: 766, startPoint y: 212, endPoint x: 710, endPoint y: 212, distance: 55.5
click at [714, 212] on div "Appointment Details Services ACC - GENUINE GM ACCESSORIES $ 0.00 Tax $ 0.00 Tot…" at bounding box center [849, 249] width 271 height 498
drag, startPoint x: 710, startPoint y: 212, endPoint x: 719, endPoint y: 213, distance: 9.4
copy p "[PHONE_NUMBER]"
click at [610, 341] on div at bounding box center [506, 252] width 1013 height 505
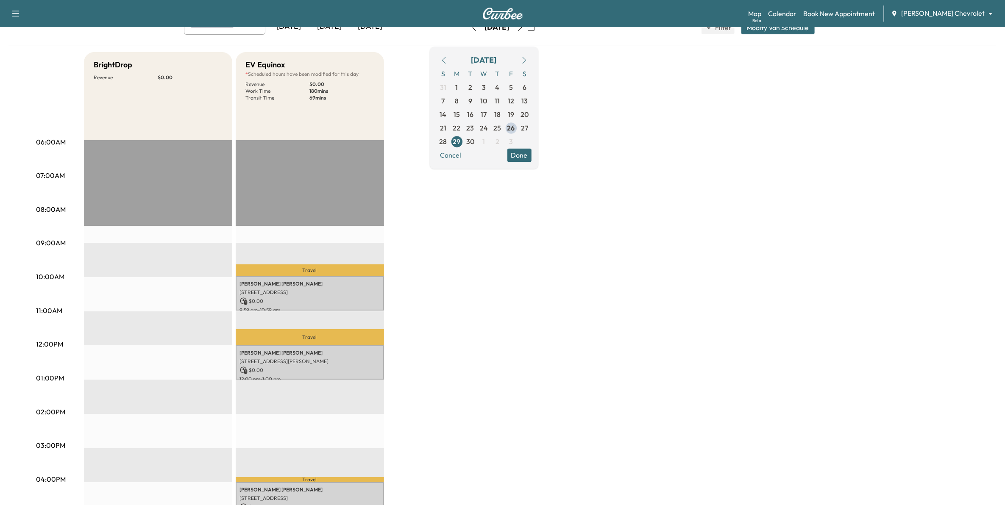
scroll to position [53, 0]
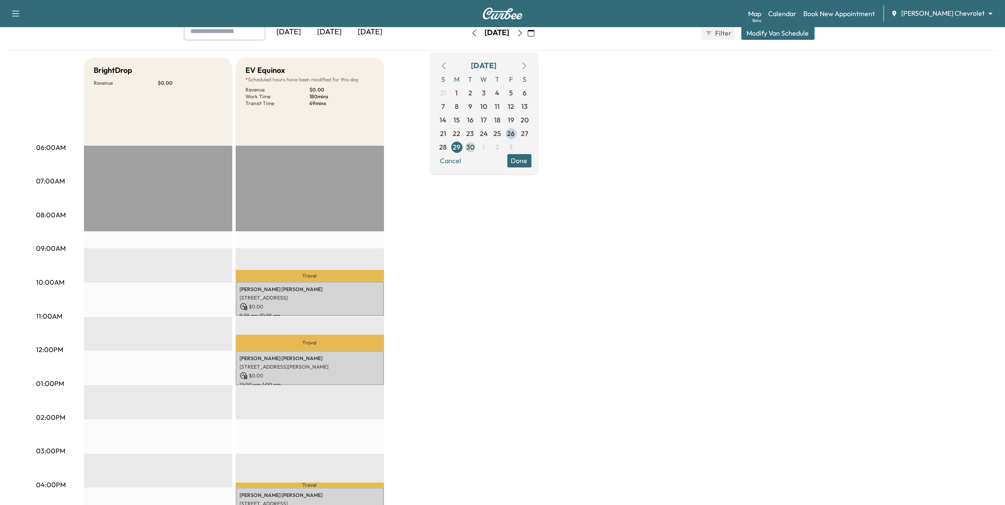
click at [474, 147] on span "30" at bounding box center [470, 147] width 8 height 10
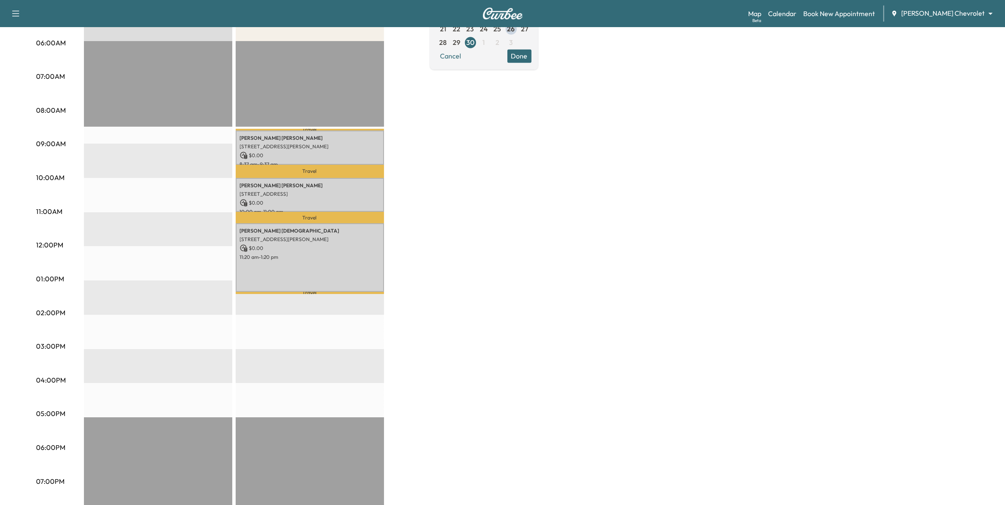
scroll to position [159, 0]
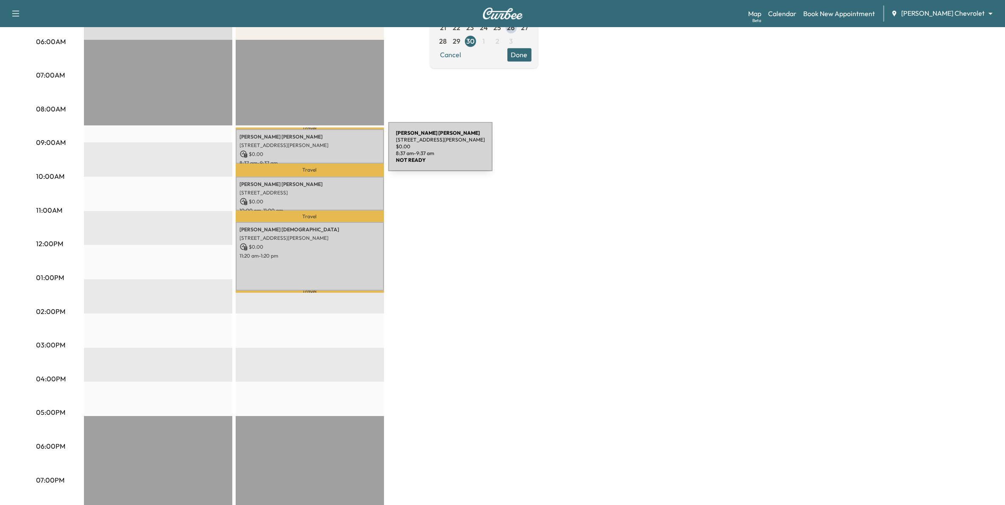
click at [324, 148] on div "[PERSON_NAME] [STREET_ADDRESS][PERSON_NAME] $ 0.00 8:37 am - 9:37 am" at bounding box center [310, 146] width 148 height 34
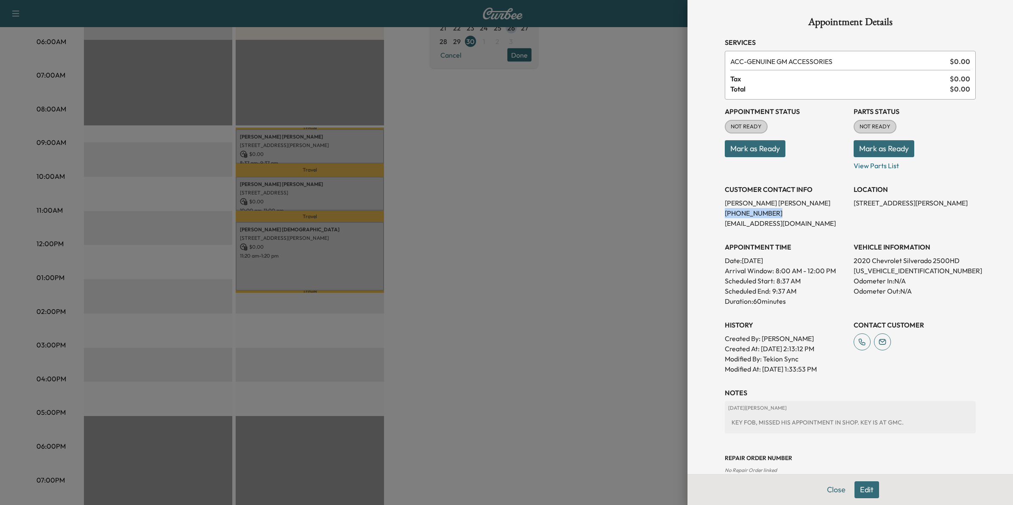
drag, startPoint x: 766, startPoint y: 214, endPoint x: 706, endPoint y: 217, distance: 59.8
click at [714, 217] on div "Appointment Details Services ACC - GENUINE GM ACCESSORIES $ 0.00 Tax $ 0.00 Tot…" at bounding box center [849, 265] width 271 height 530
drag, startPoint x: 706, startPoint y: 217, endPoint x: 720, endPoint y: 212, distance: 15.0
copy p "[PHONE_NUMBER]"
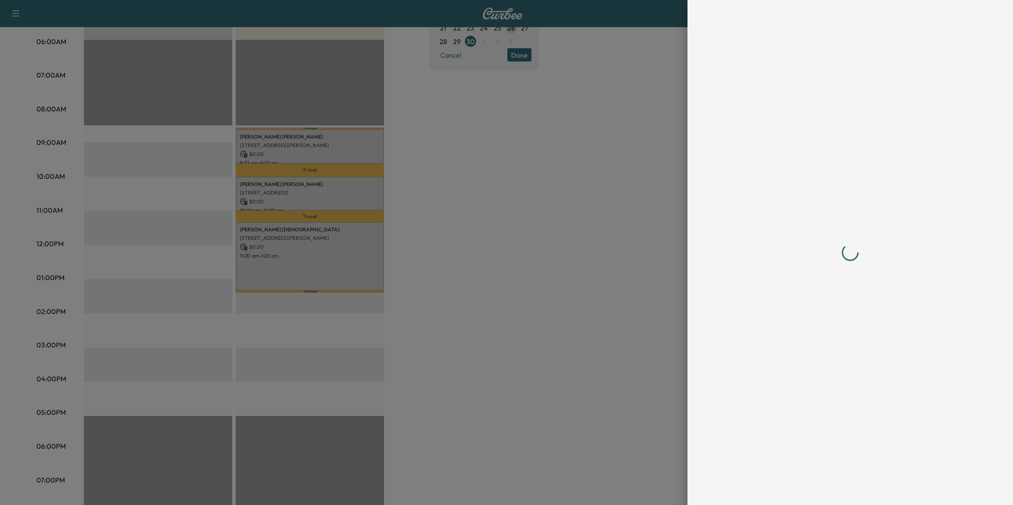
click at [497, 325] on div at bounding box center [506, 252] width 1013 height 505
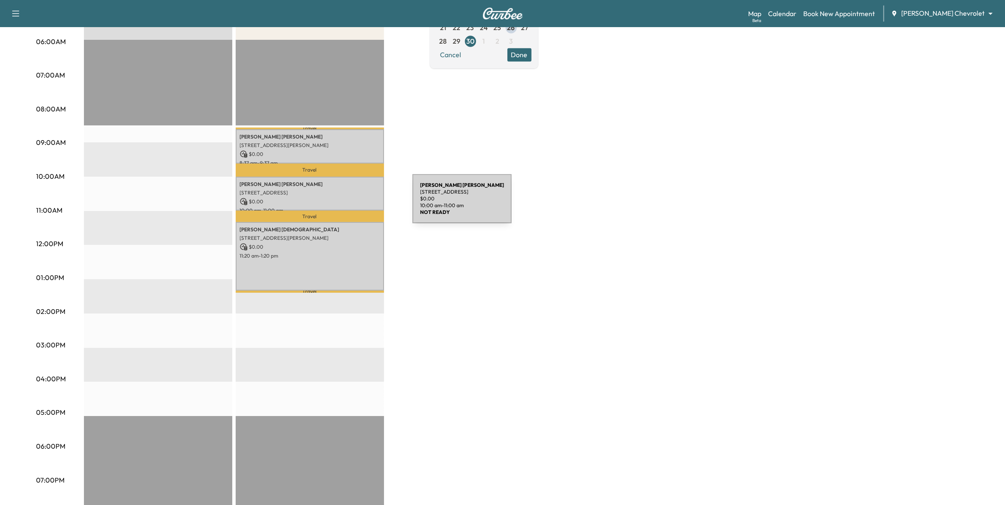
click at [342, 198] on p "$ 0.00" at bounding box center [310, 202] width 140 height 8
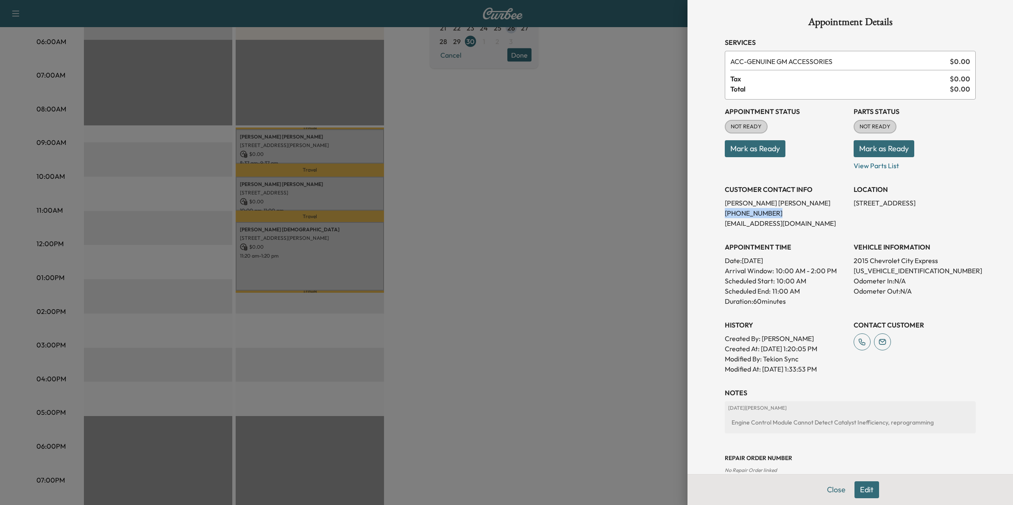
drag, startPoint x: 764, startPoint y: 210, endPoint x: 711, endPoint y: 212, distance: 53.0
click at [714, 212] on div "Appointment Details Services ACC - GENUINE GM ACCESSORIES $ 0.00 Tax $ 0.00 Tot…" at bounding box center [849, 265] width 271 height 530
drag, startPoint x: 711, startPoint y: 212, endPoint x: 722, endPoint y: 211, distance: 11.6
copy p "[PHONE_NUMBER]"
click at [314, 280] on div at bounding box center [506, 252] width 1013 height 505
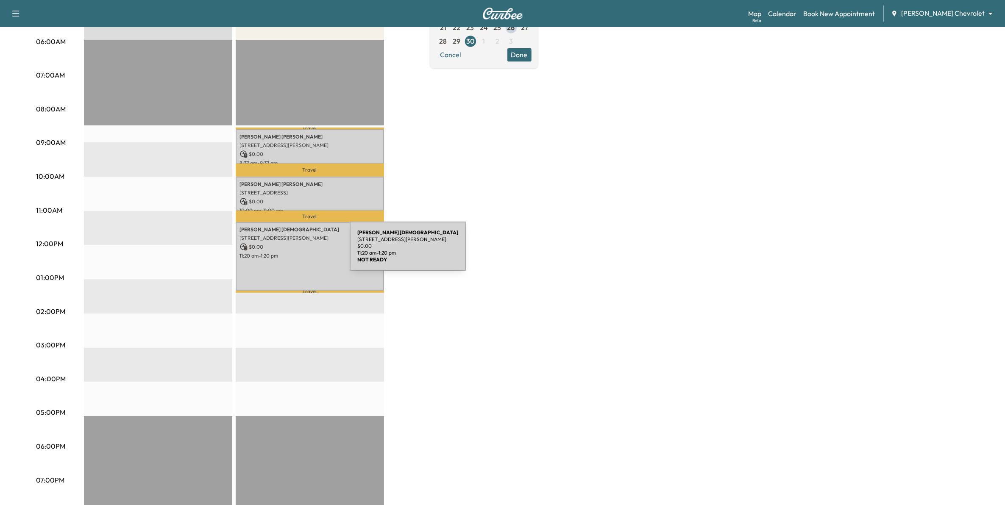
click at [286, 254] on p "11:20 am - 1:20 pm" at bounding box center [310, 256] width 140 height 7
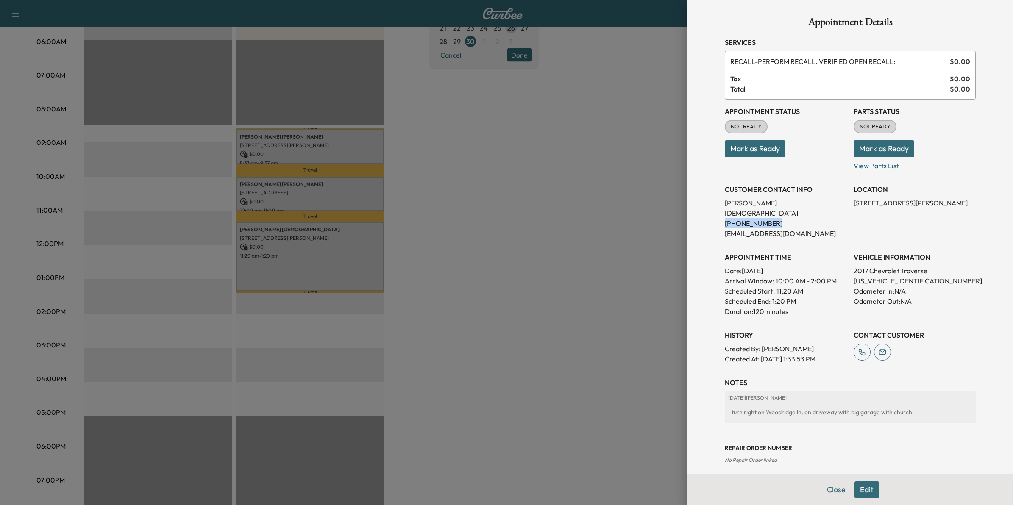
drag, startPoint x: 768, startPoint y: 213, endPoint x: 700, endPoint y: 217, distance: 68.7
click at [700, 217] on div "Appointment Details Services RECALL - PERFORM RECALL. VERIFIED OPEN RECALL: $ 0…" at bounding box center [849, 252] width 325 height 505
drag, startPoint x: 700, startPoint y: 217, endPoint x: 723, endPoint y: 216, distance: 23.7
copy p "[PHONE_NUMBER]"
click at [549, 297] on div at bounding box center [506, 252] width 1013 height 505
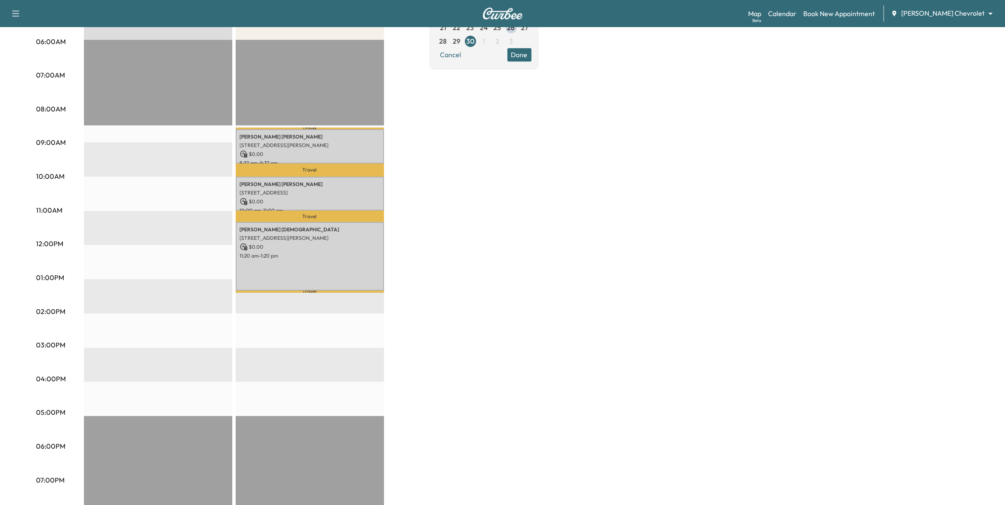
click at [475, 147] on div "BrightDrop * Scheduled hours have been modified for this day Revenue $ 0.00 EST…" at bounding box center [526, 270] width 885 height 636
click at [531, 55] on button "Done" at bounding box center [519, 55] width 24 height 14
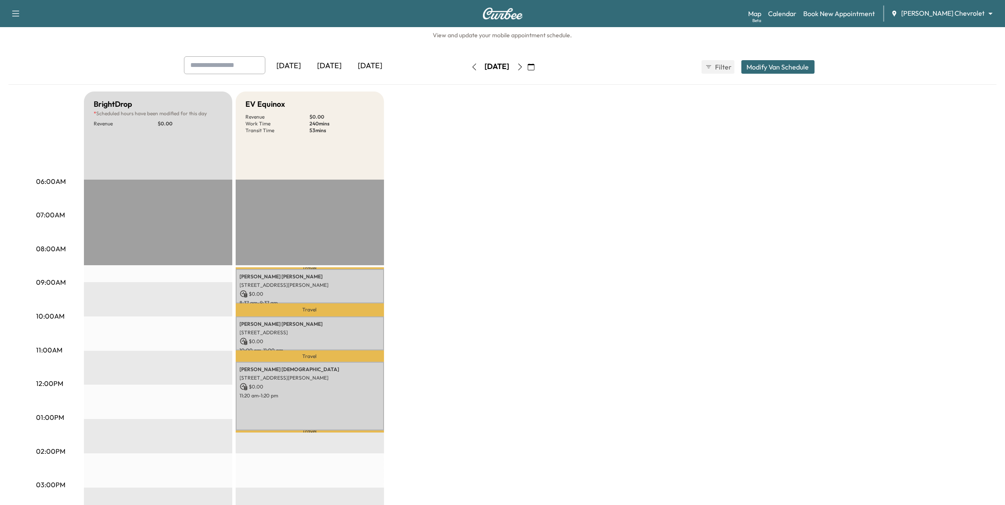
scroll to position [0, 0]
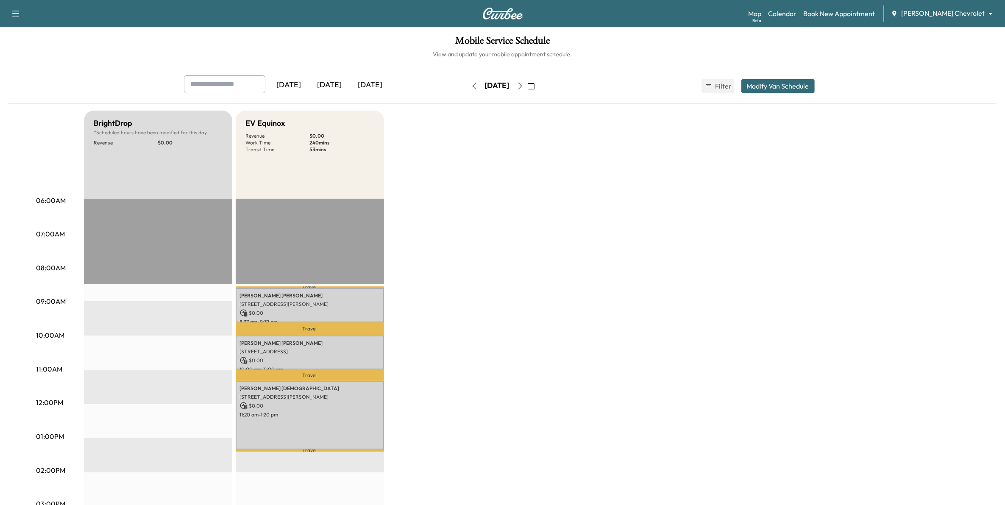
click at [534, 86] on icon "button" at bounding box center [531, 86] width 7 height 7
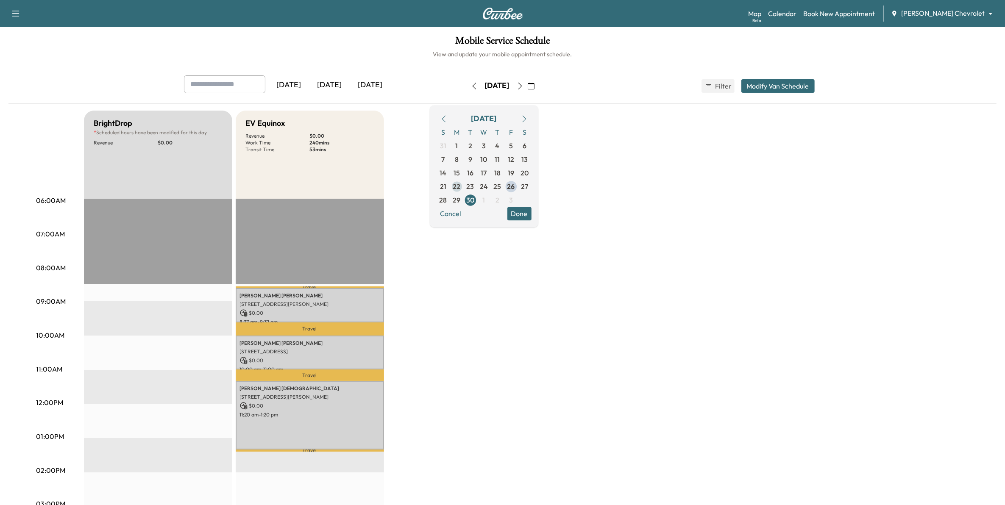
click at [461, 186] on span "22" at bounding box center [457, 186] width 8 height 10
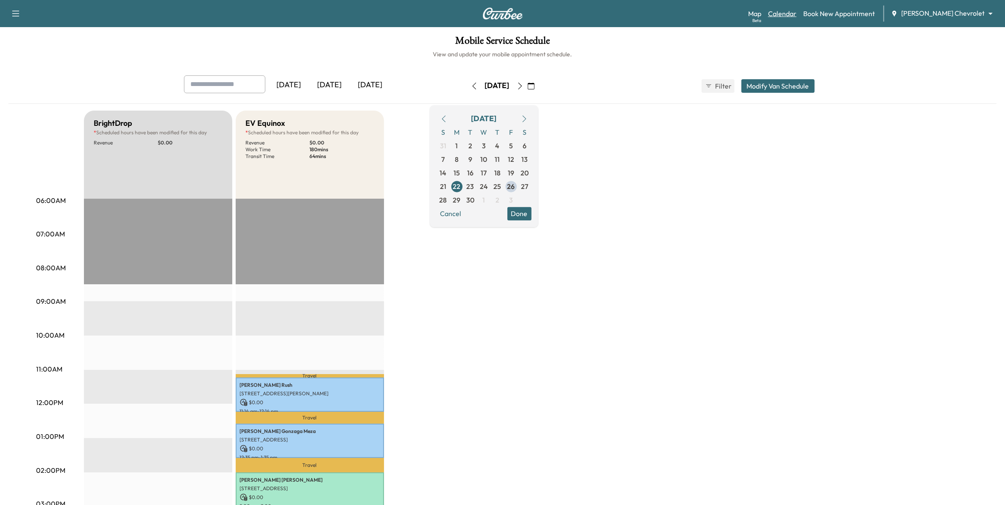
click at [796, 13] on link "Calendar" at bounding box center [782, 13] width 28 height 10
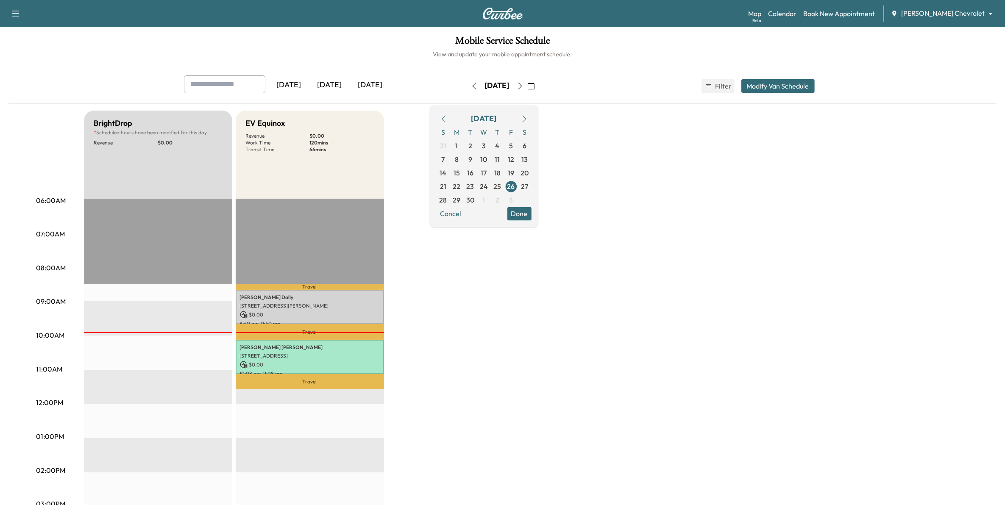
click at [531, 217] on button "Done" at bounding box center [519, 214] width 24 height 14
